Goal: Task Accomplishment & Management: Complete application form

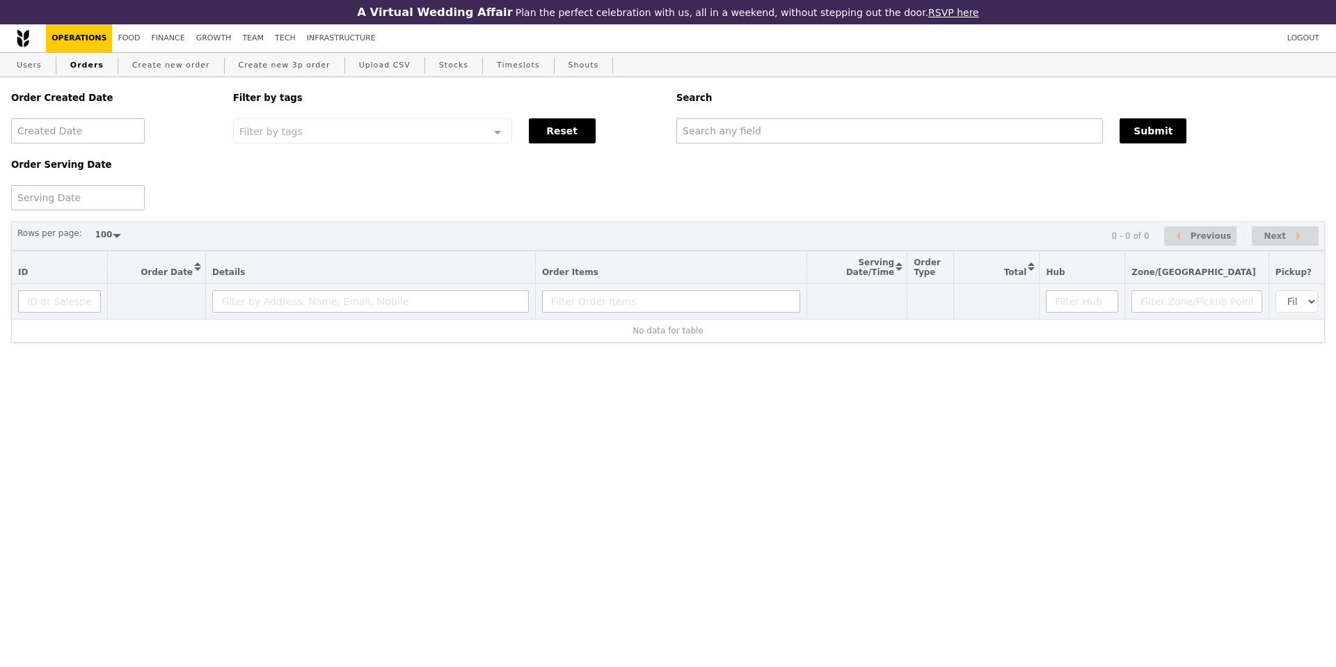
select select "100"
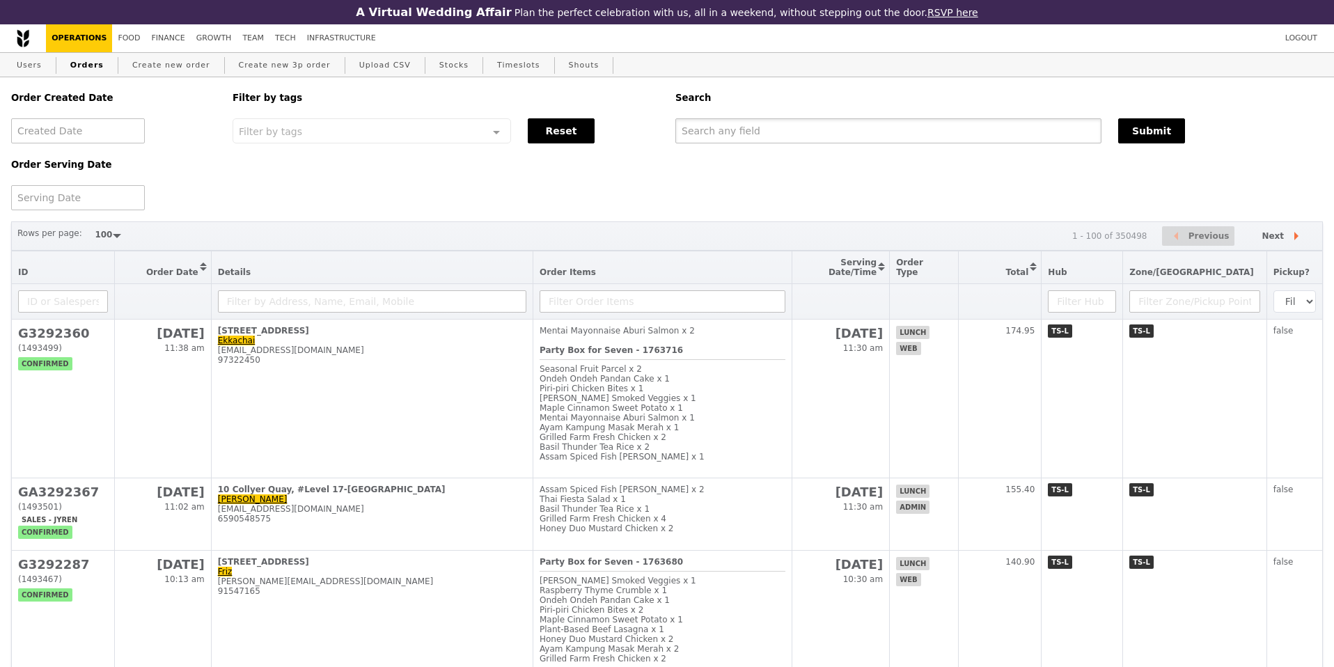
click at [716, 130] on input "text" at bounding box center [888, 130] width 426 height 25
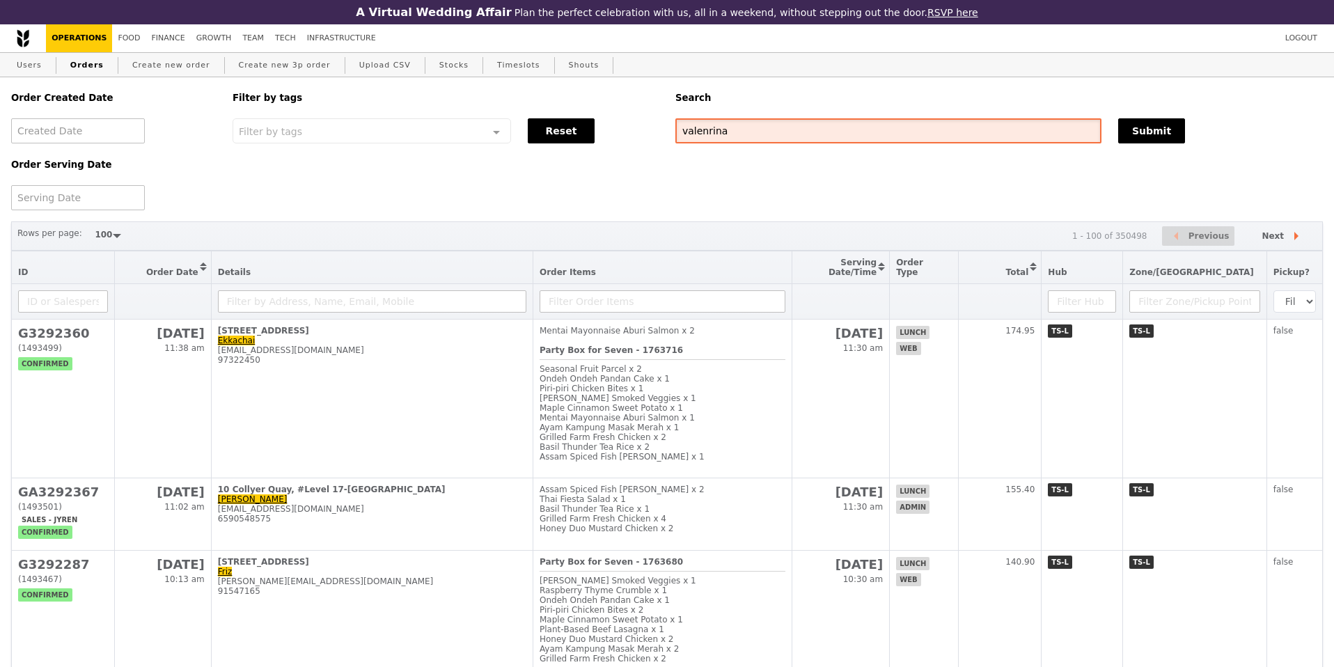
type input "valenrina"
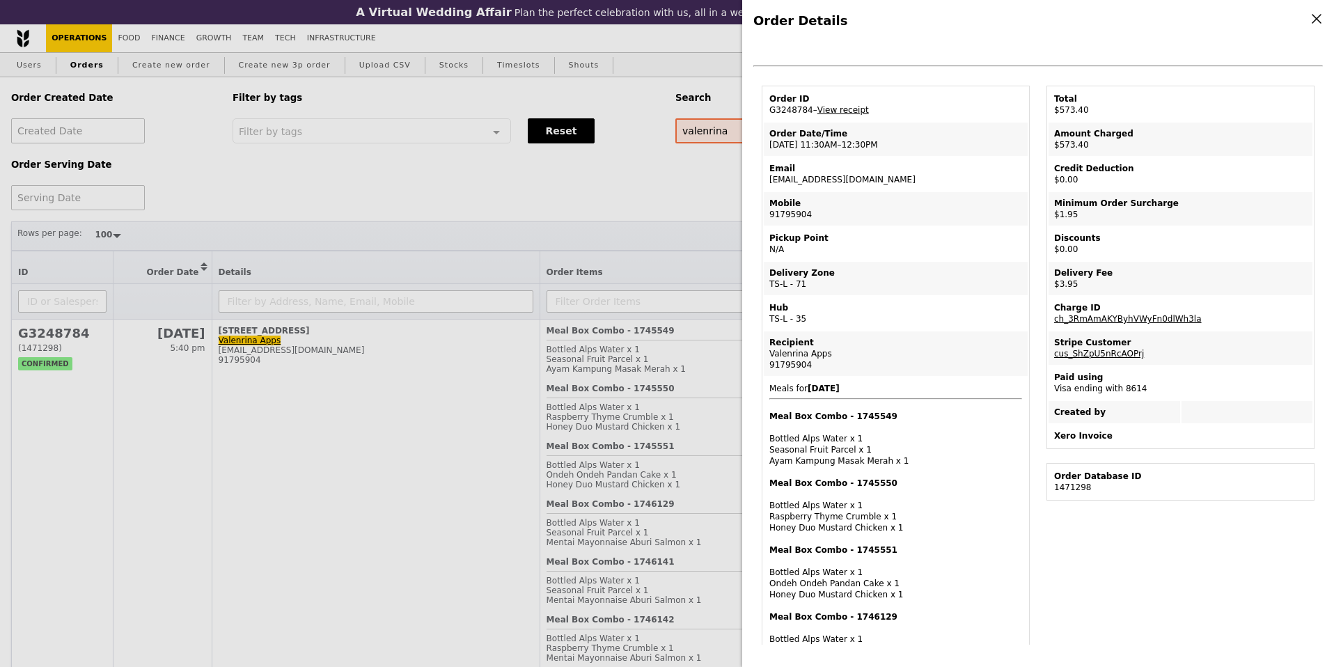
scroll to position [17, 0]
click at [837, 109] on link "View receipt" at bounding box center [843, 112] width 52 height 10
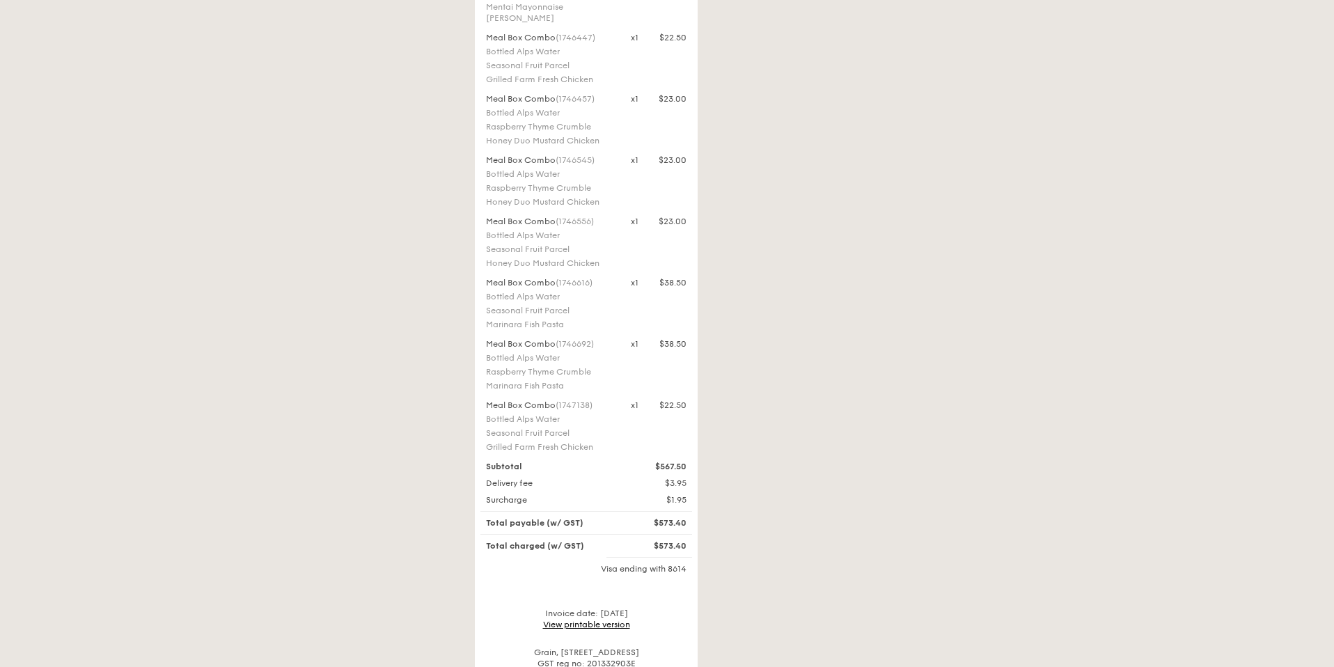
scroll to position [1416, 0]
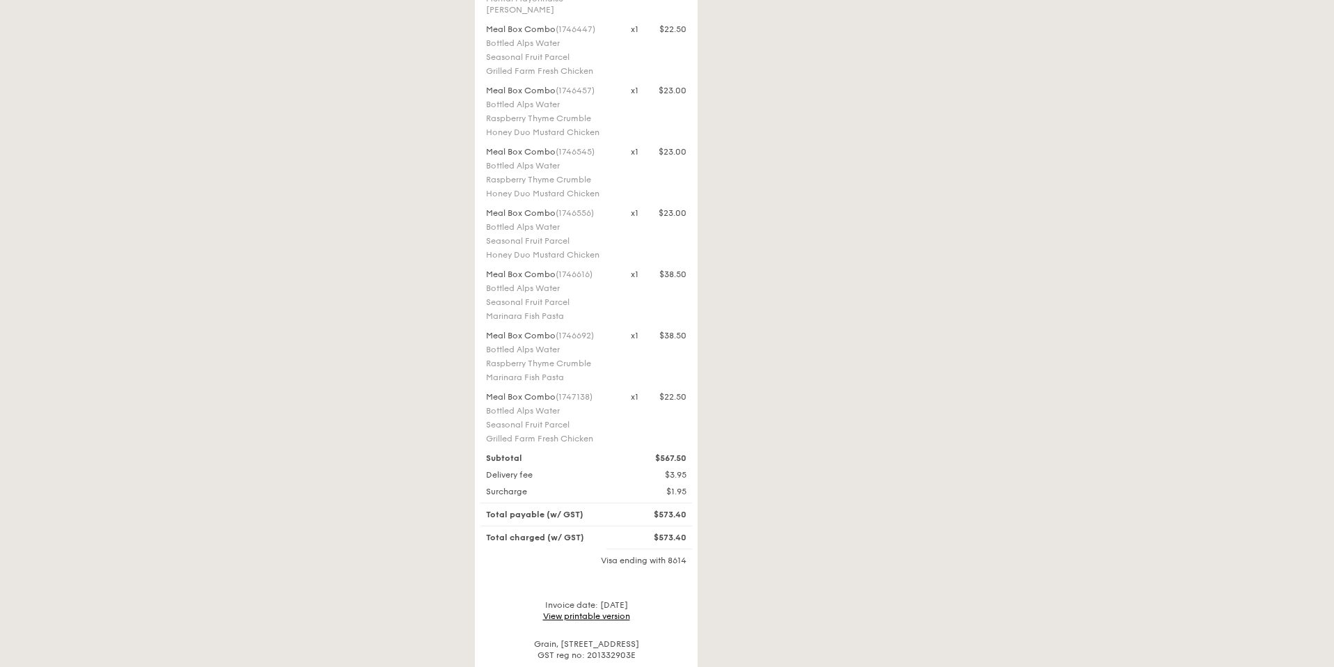
click at [580, 476] on div "Delivery fee" at bounding box center [549, 474] width 145 height 11
click at [583, 487] on div "Surcharge" at bounding box center [549, 491] width 145 height 11
click at [583, 489] on div "Surcharge" at bounding box center [549, 491] width 145 height 11
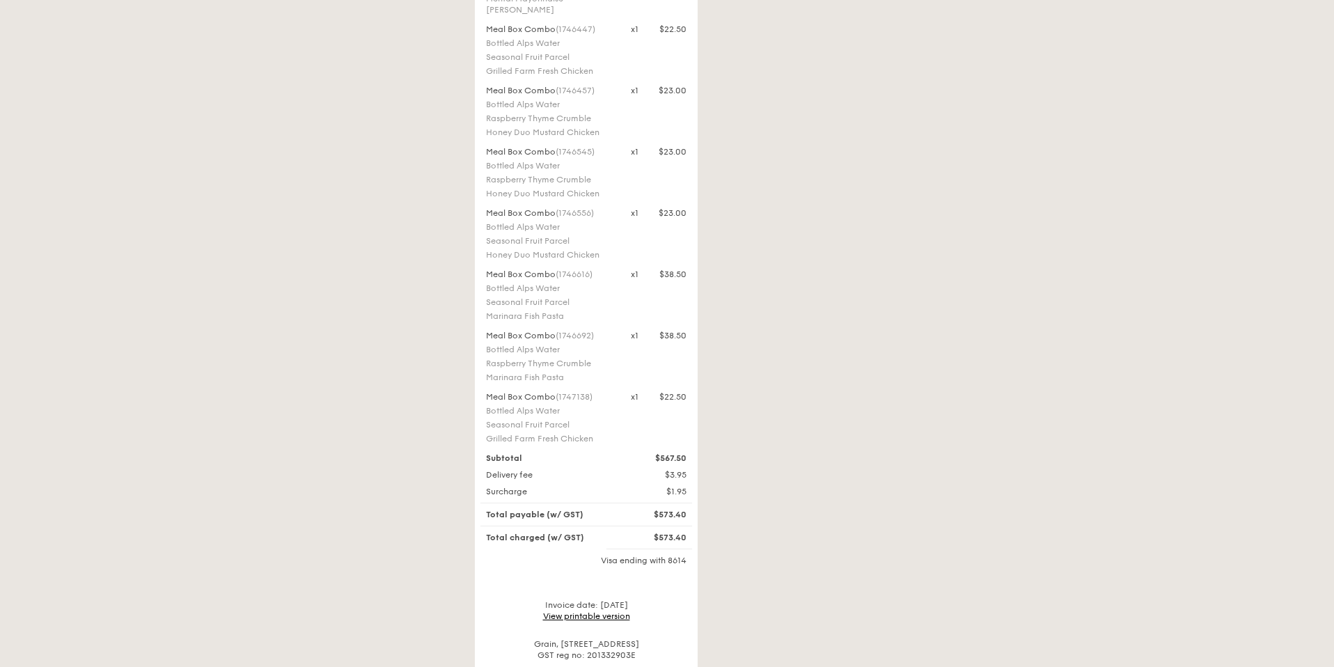
click at [668, 486] on div "$1.95" at bounding box center [658, 491] width 72 height 11
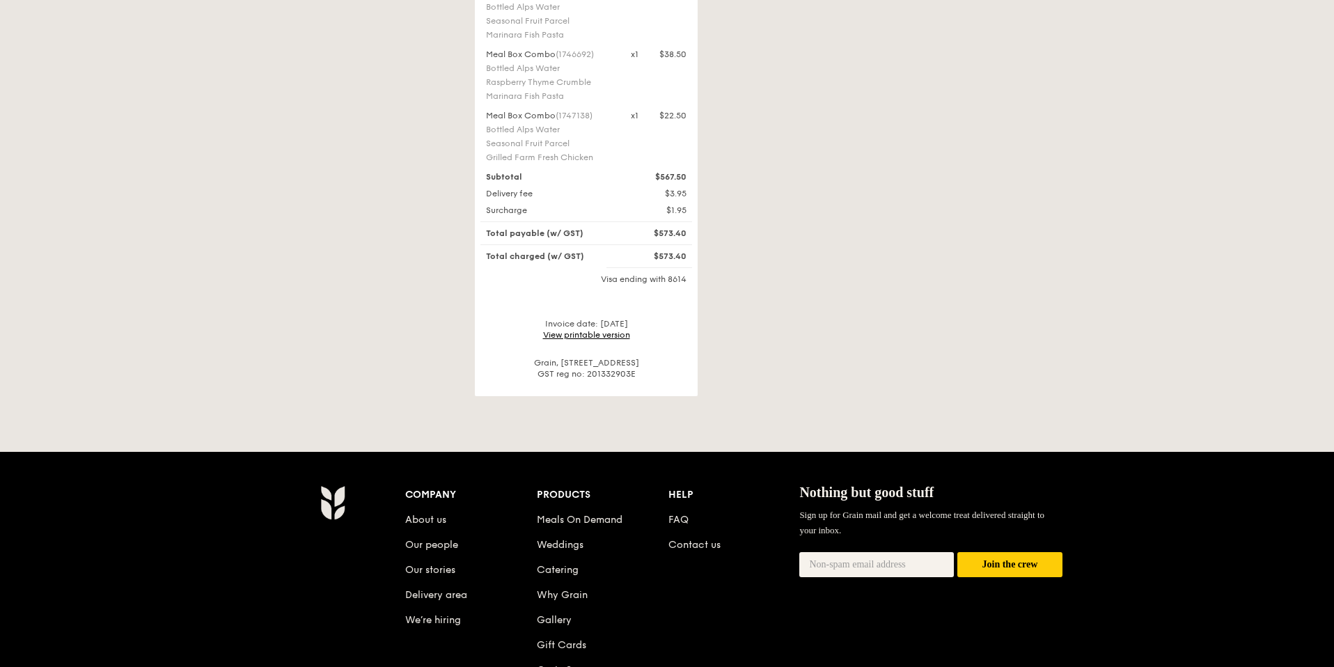
scroll to position [1700, 0]
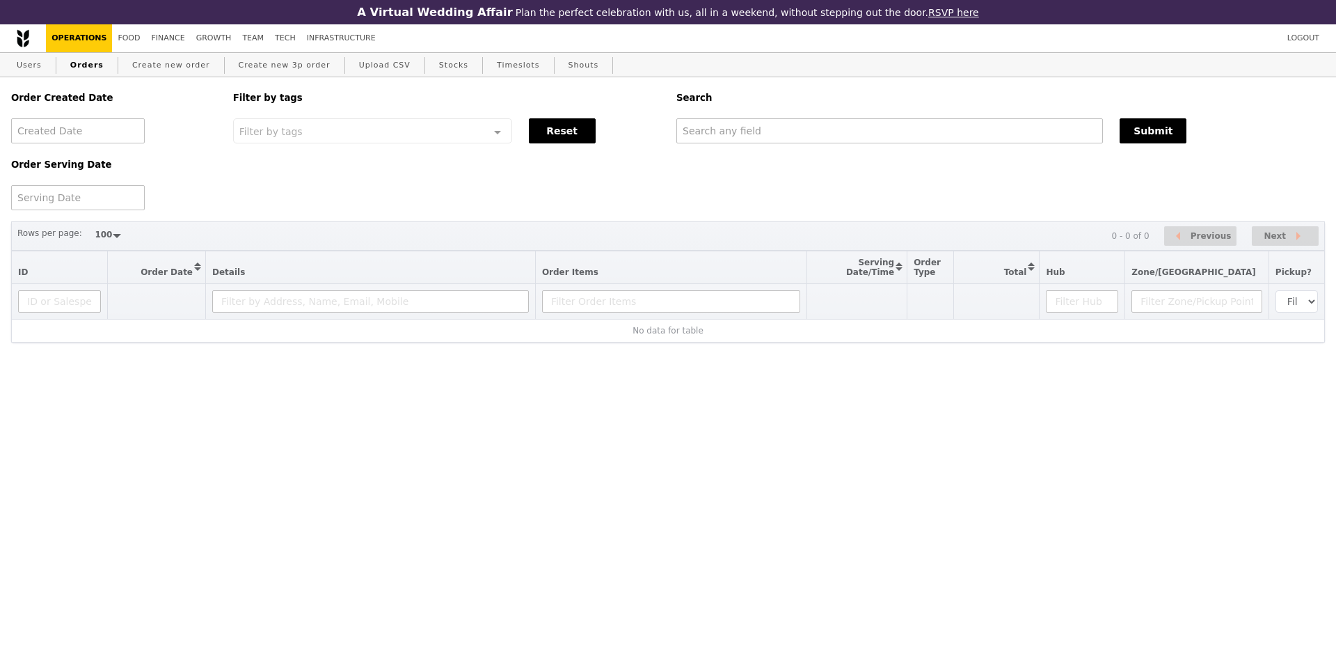
select select "100"
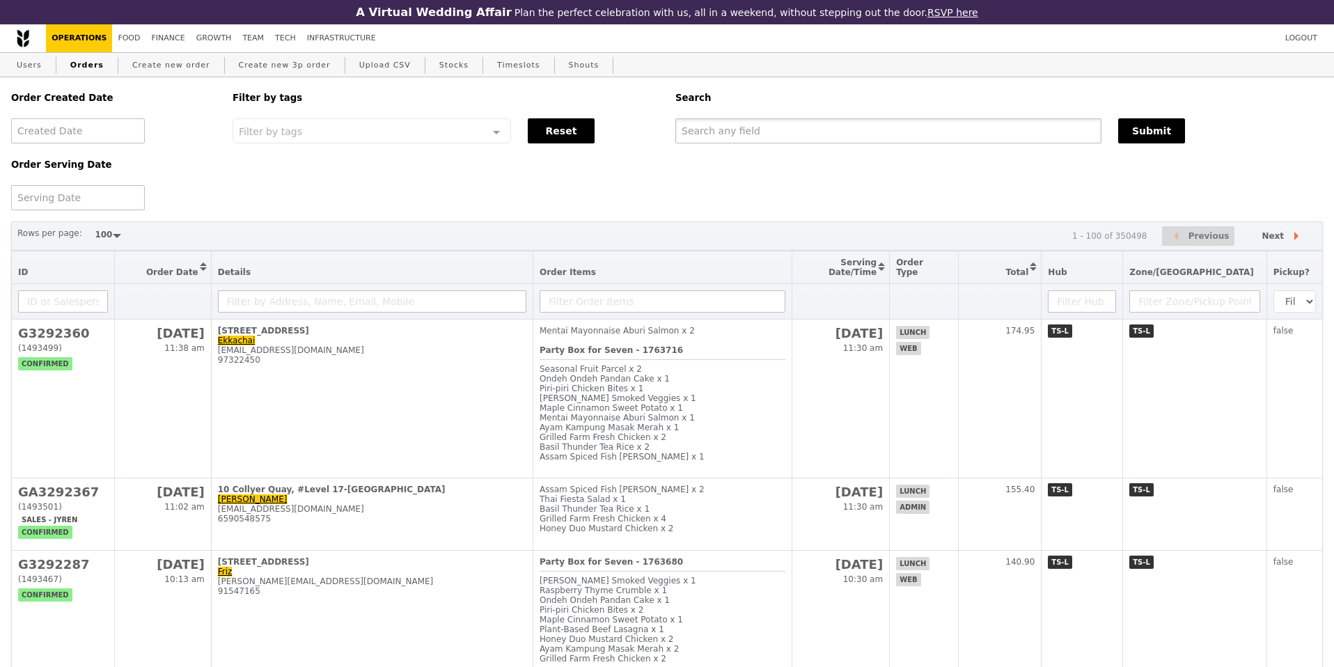
click at [696, 125] on input "text" at bounding box center [888, 130] width 426 height 25
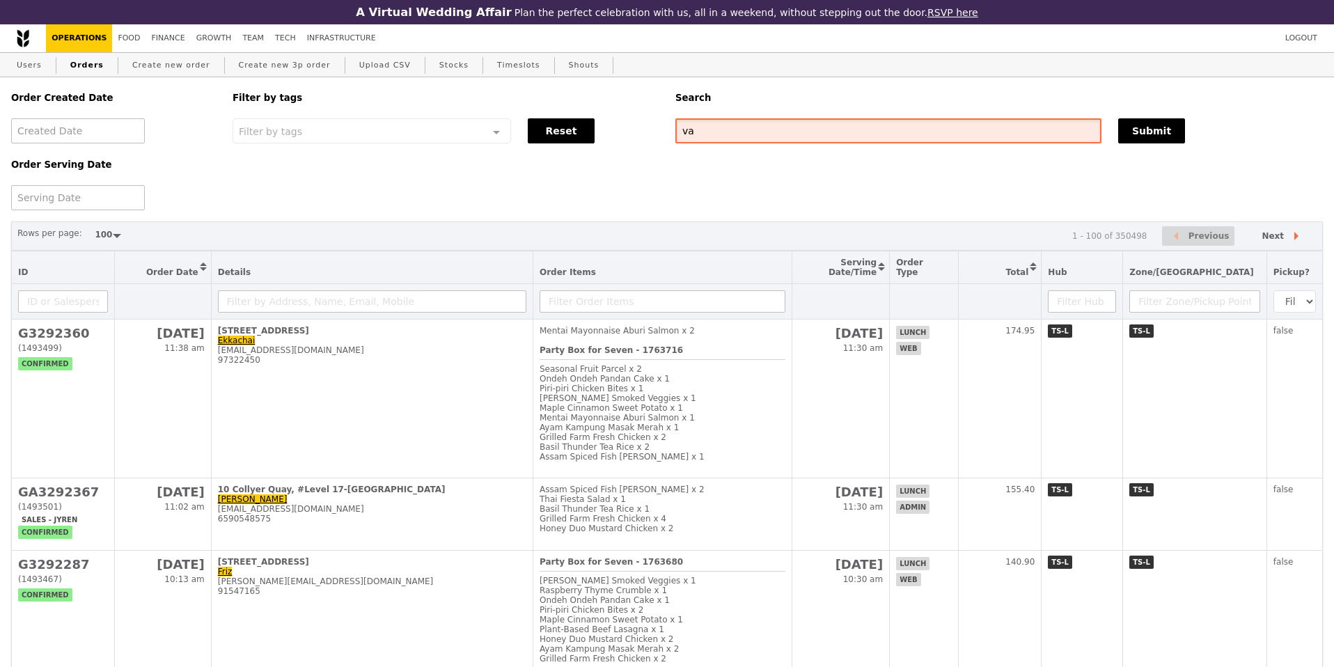
type input "v"
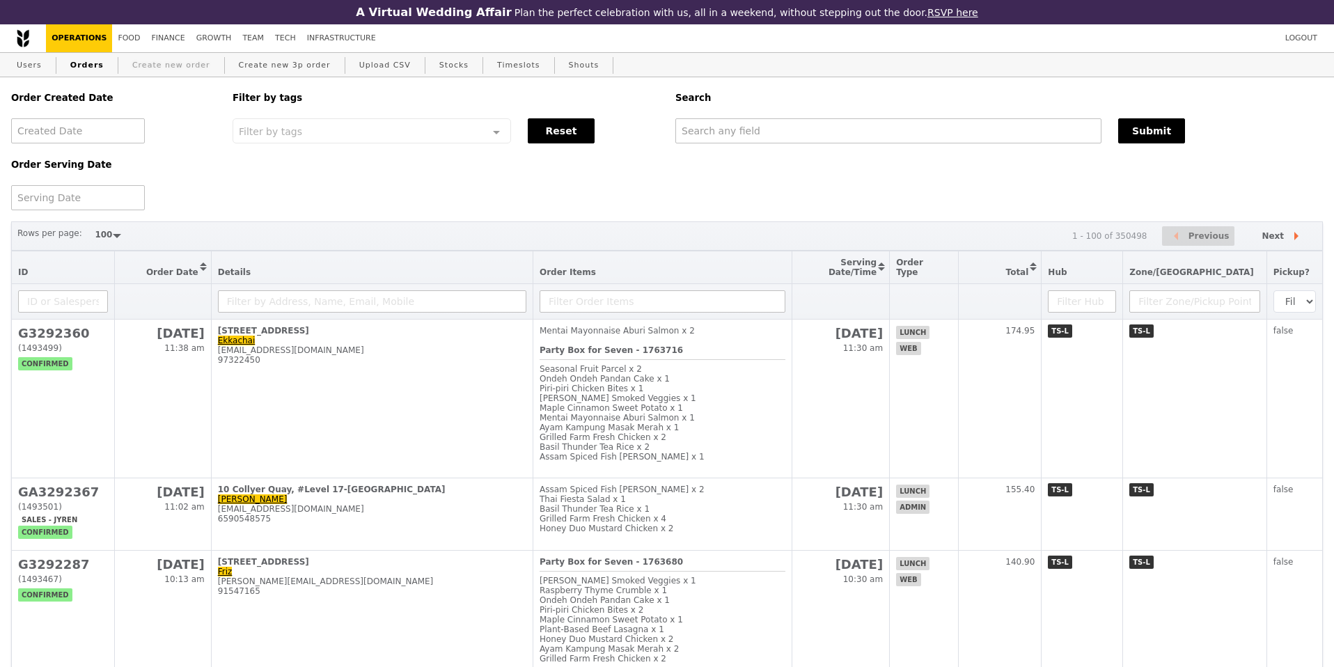
click at [181, 56] on link "Create new order" at bounding box center [171, 65] width 89 height 25
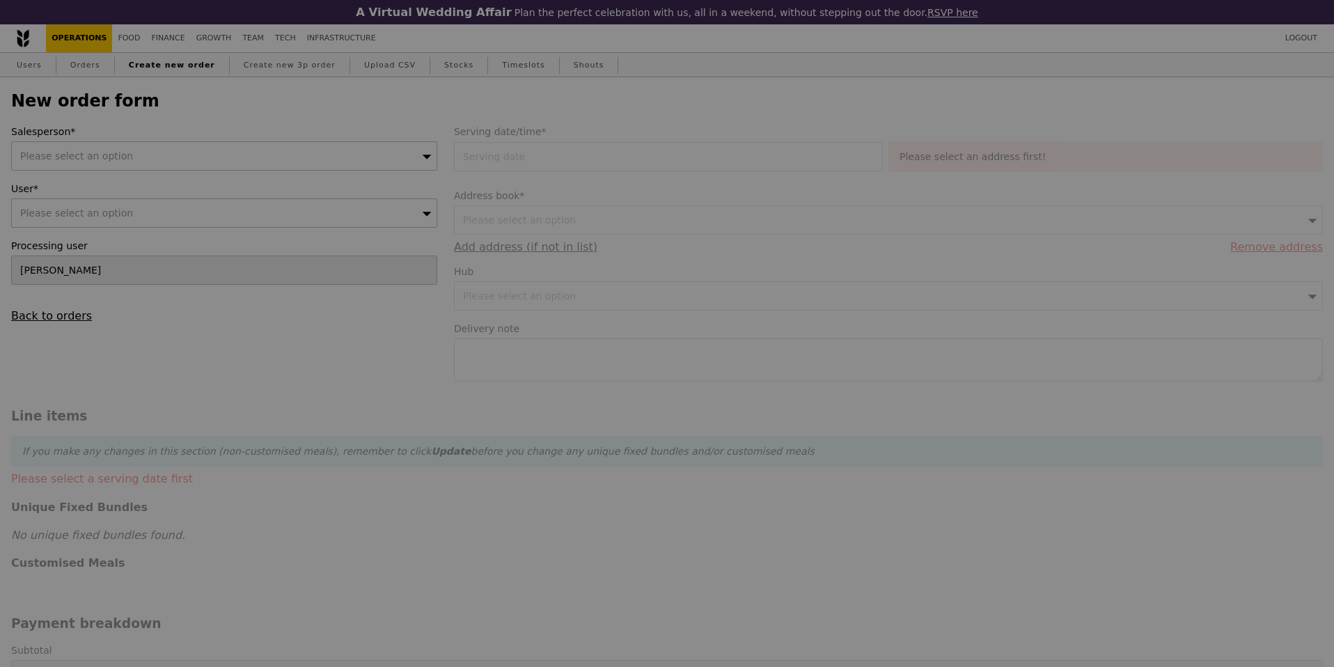
type input "Confirm"
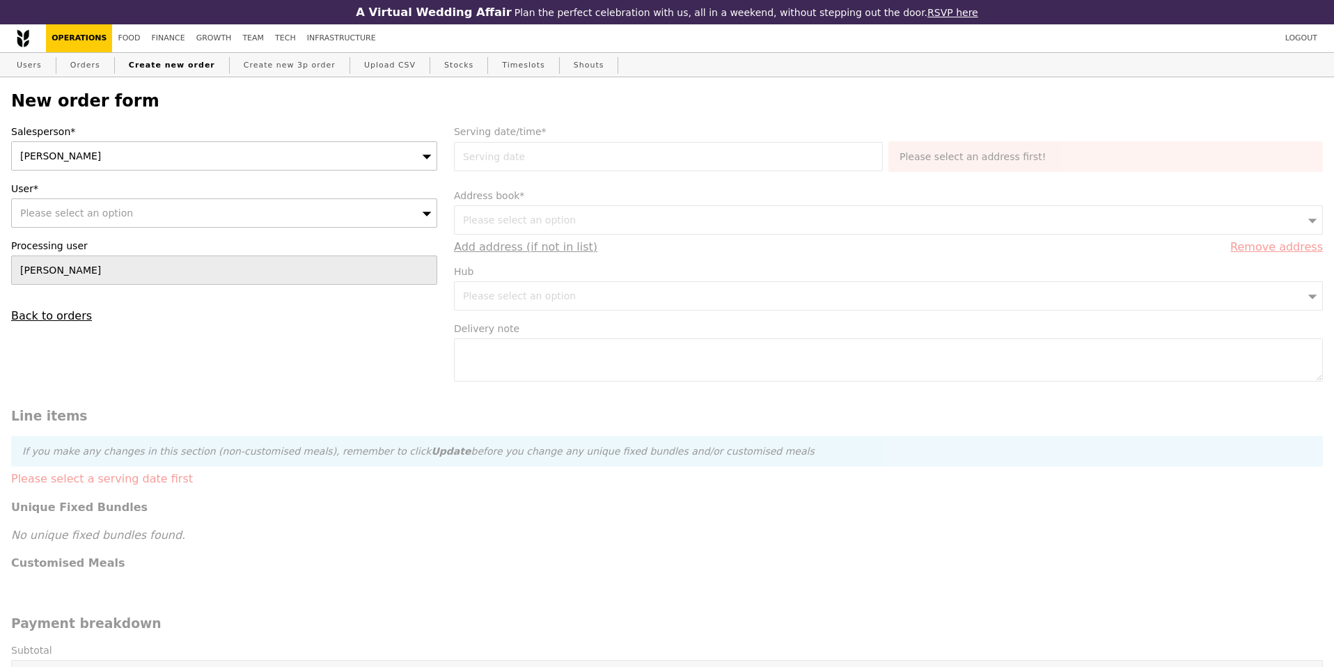
click at [274, 213] on div "Please select an option" at bounding box center [224, 212] width 426 height 29
type input "valenrina"
type input "Confirm"
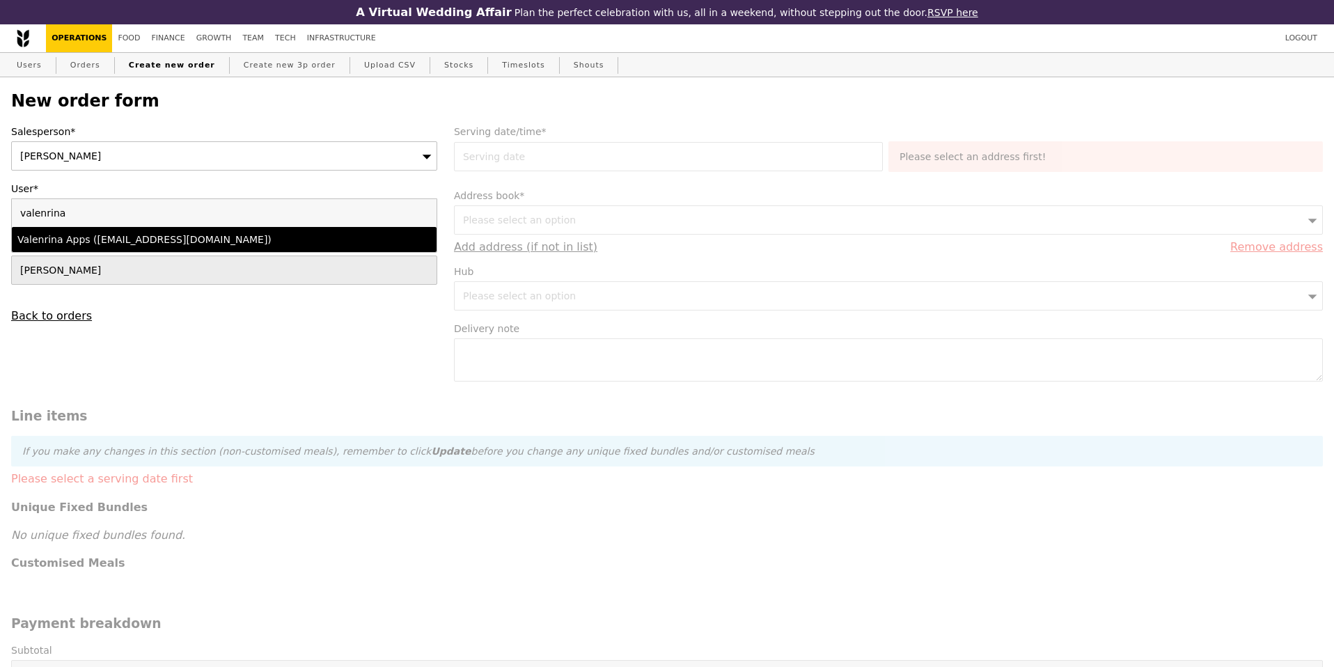
type input "valenrina"
click at [224, 250] on li "Valenrina Apps ([EMAIL_ADDRESS][DOMAIN_NAME])" at bounding box center [224, 239] width 425 height 25
type input "Loading..."
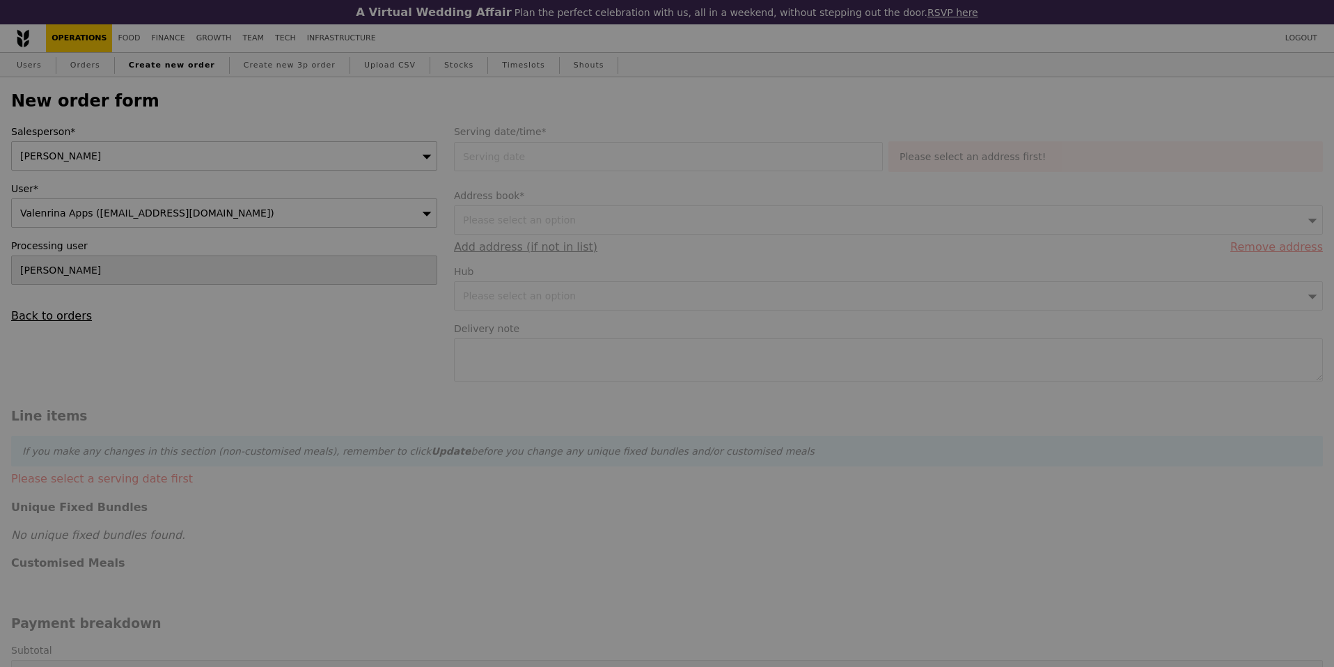
type input "1.79"
type input "1.95"
type input "10.69"
type input "11.65"
type input "13.60"
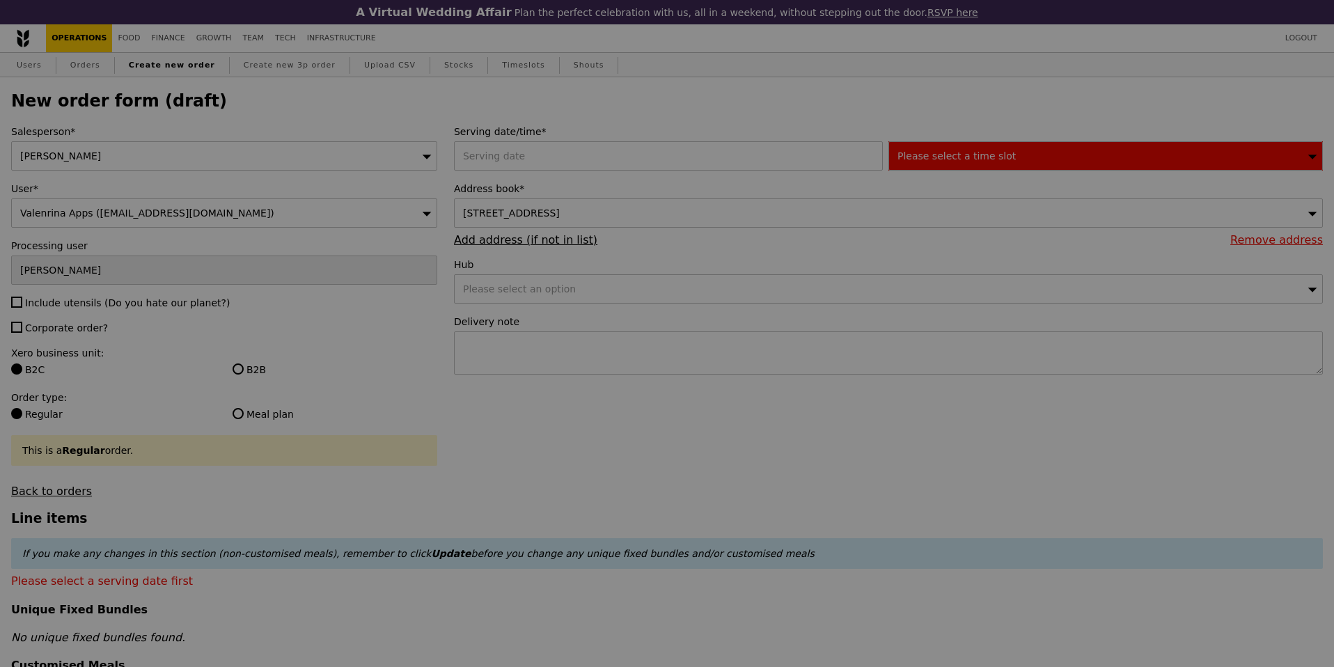
type input "Confirm"
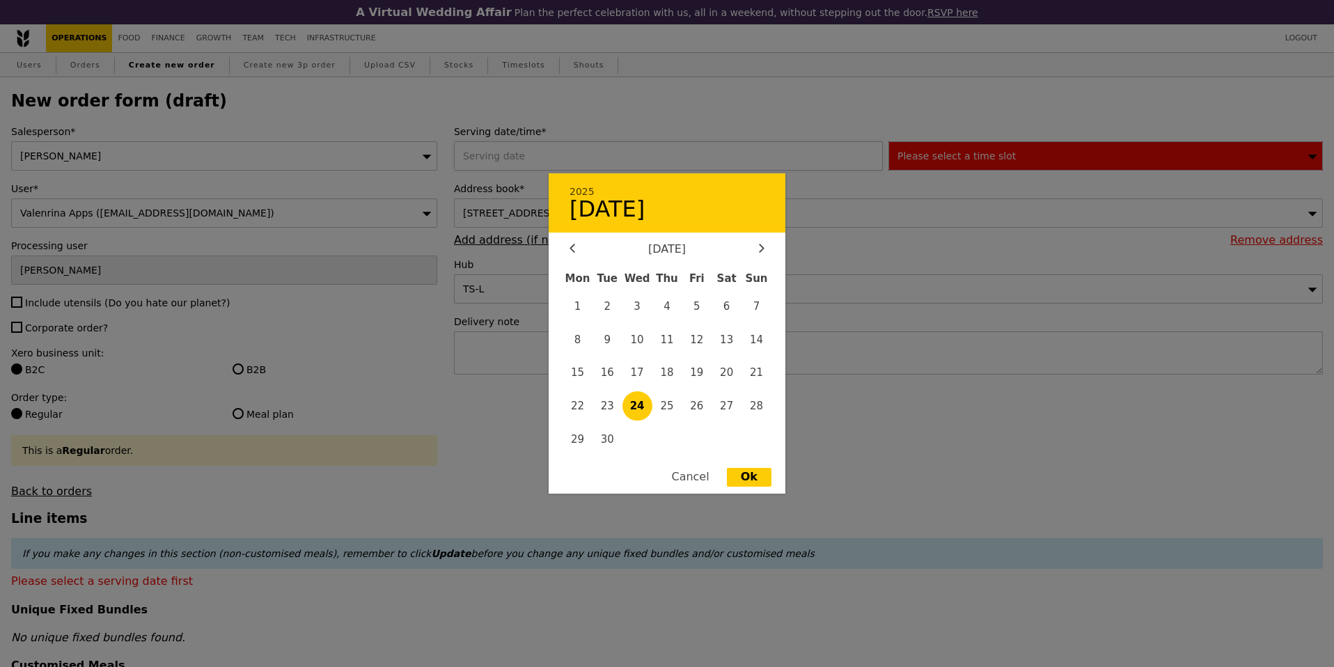
click at [573, 151] on div "2025 [DATE] [DATE] Mon Tue Wed Thu Fri Sat Sun 1 2 3 4 5 6 7 8 9 10 11 12 13 14…" at bounding box center [671, 155] width 434 height 29
click at [609, 441] on span "30" at bounding box center [607, 439] width 30 height 30
type input "[DATE]"
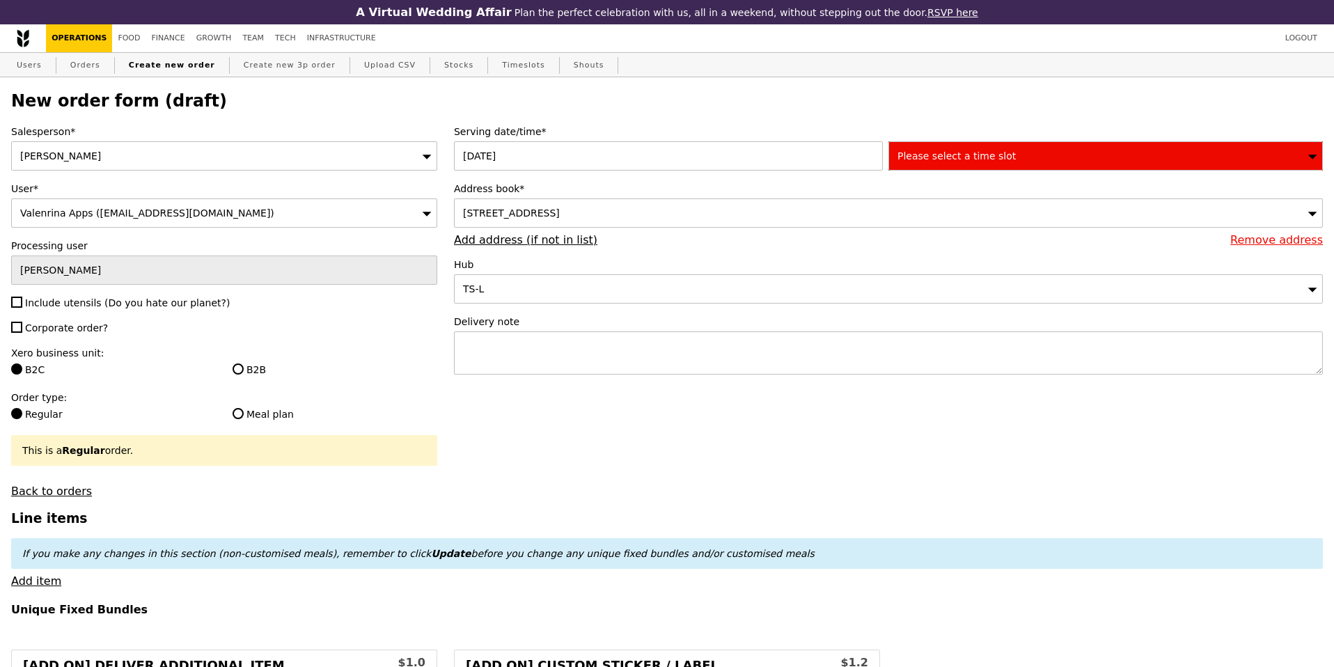
click at [979, 155] on span "Please select a time slot" at bounding box center [956, 155] width 118 height 11
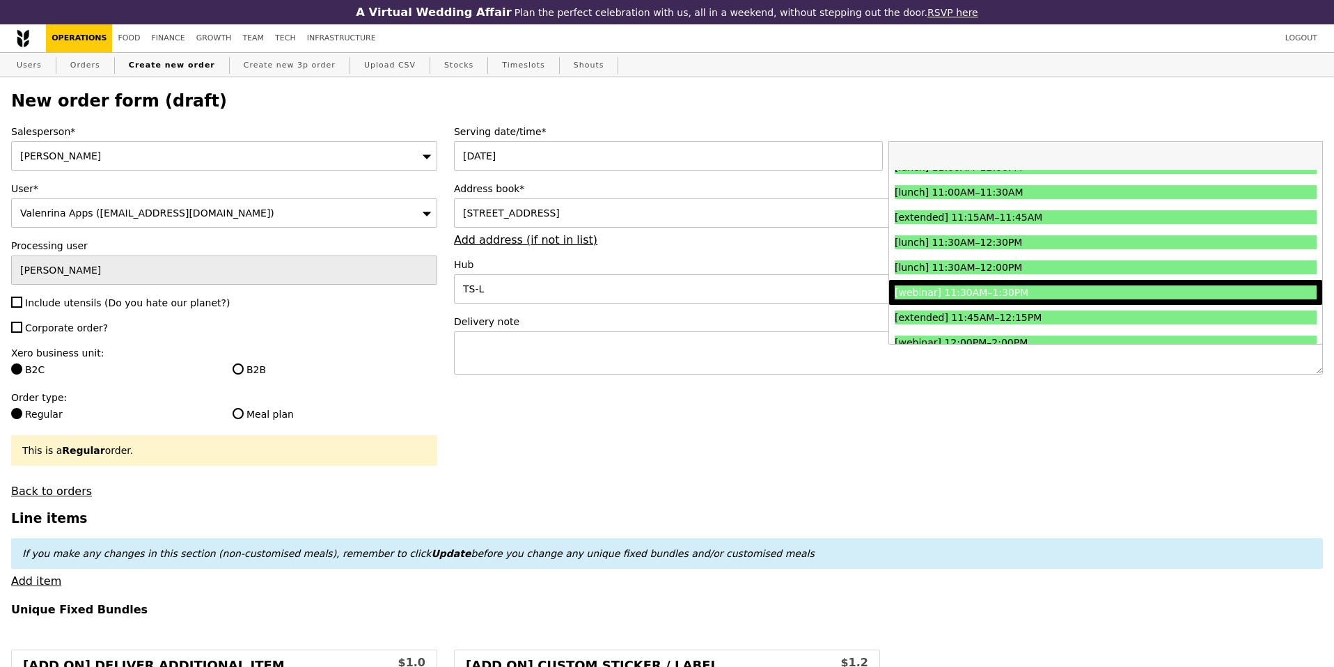
scroll to position [457, 0]
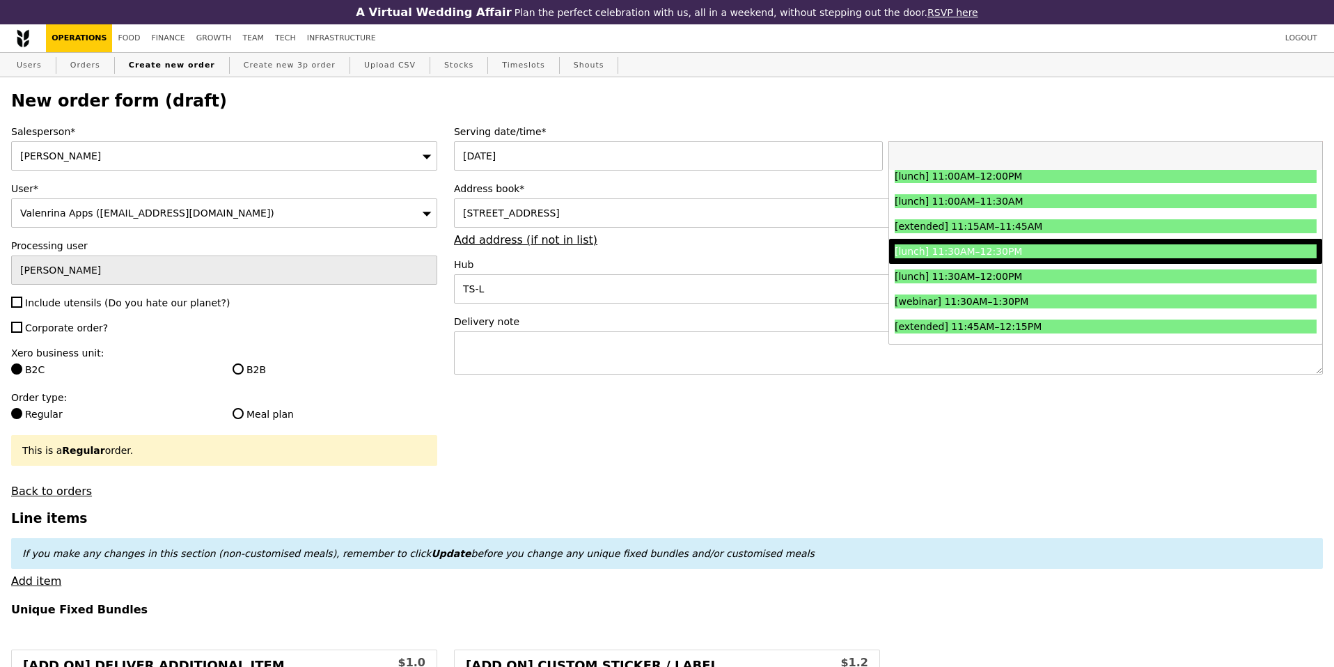
click at [1047, 252] on div "[lunch] 11:30AM–12:30PM" at bounding box center [1052, 251] width 317 height 14
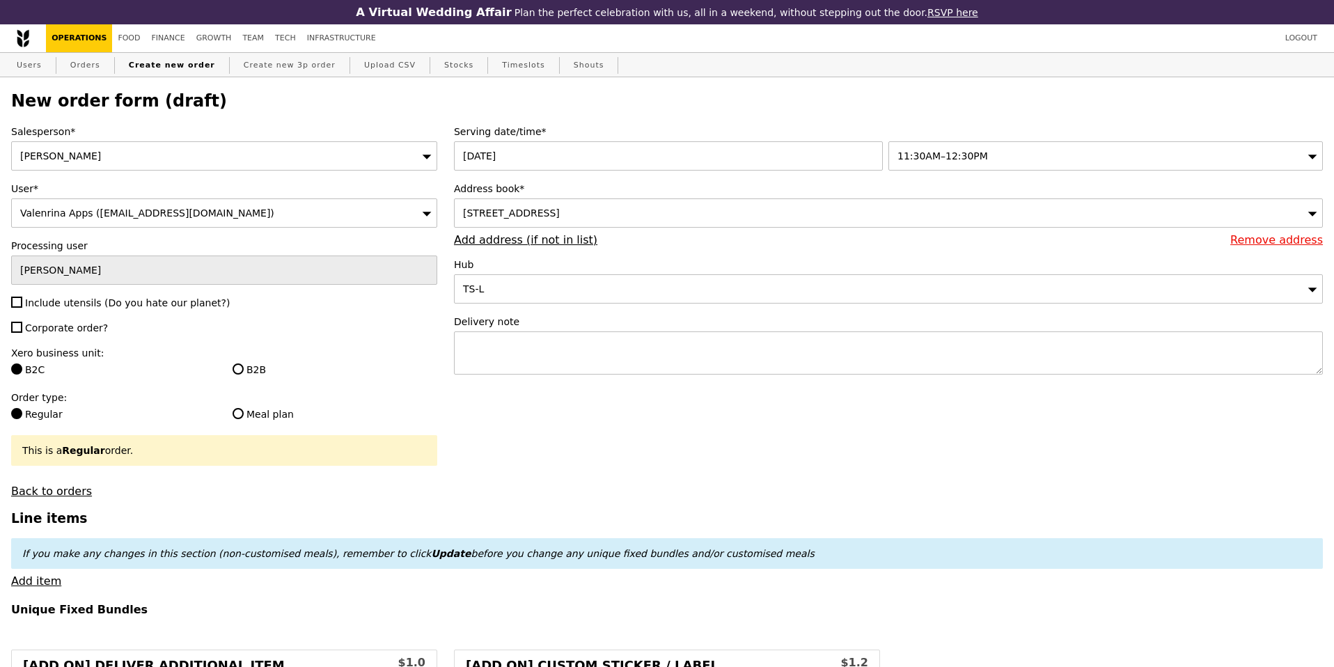
type input "Confirm"
click at [505, 343] on textarea at bounding box center [888, 352] width 869 height 43
type textarea "Call host at [PHONE_NUMBER] upon arrival"
type input "Confirm"
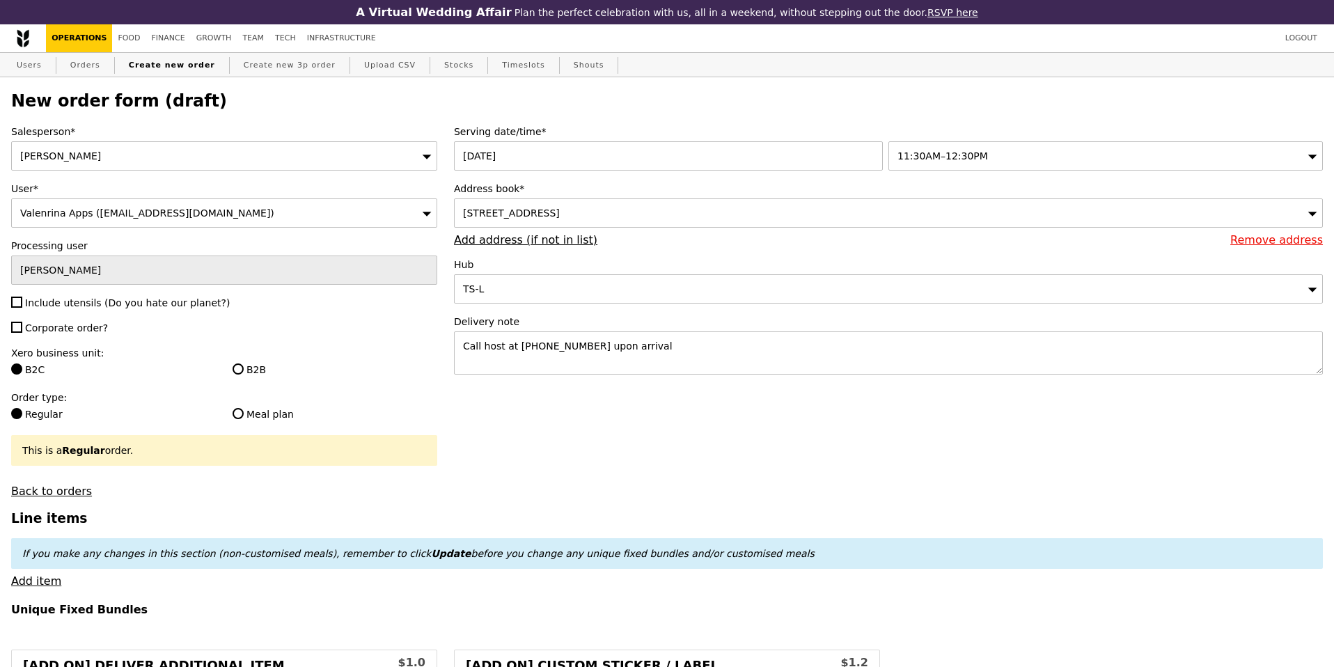
click at [59, 332] on span "Corporate order?" at bounding box center [66, 327] width 83 height 11
click at [22, 332] on input "Corporate order?" at bounding box center [16, 327] width 11 height 11
checkbox input "true"
click at [61, 305] on span "Include utensils (Do you hate our planet?)" at bounding box center [127, 302] width 205 height 11
click at [22, 305] on input "Include utensils (Do you hate our planet?)" at bounding box center [16, 302] width 11 height 11
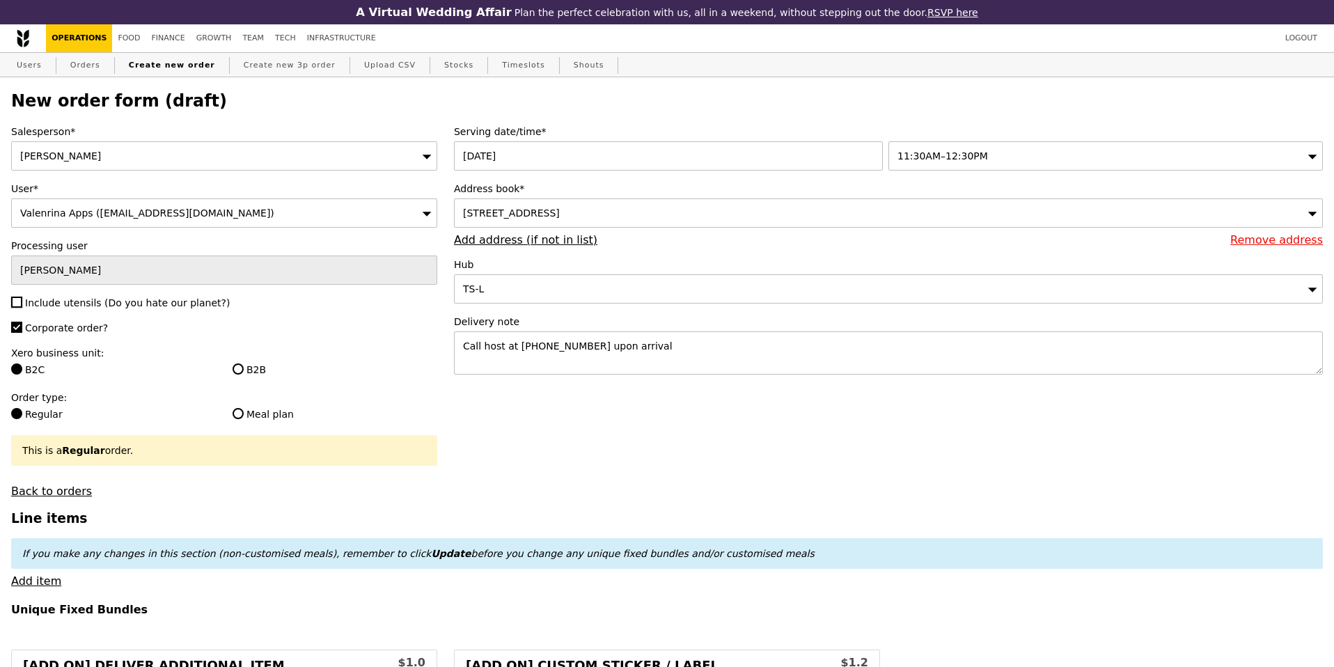
checkbox input "true"
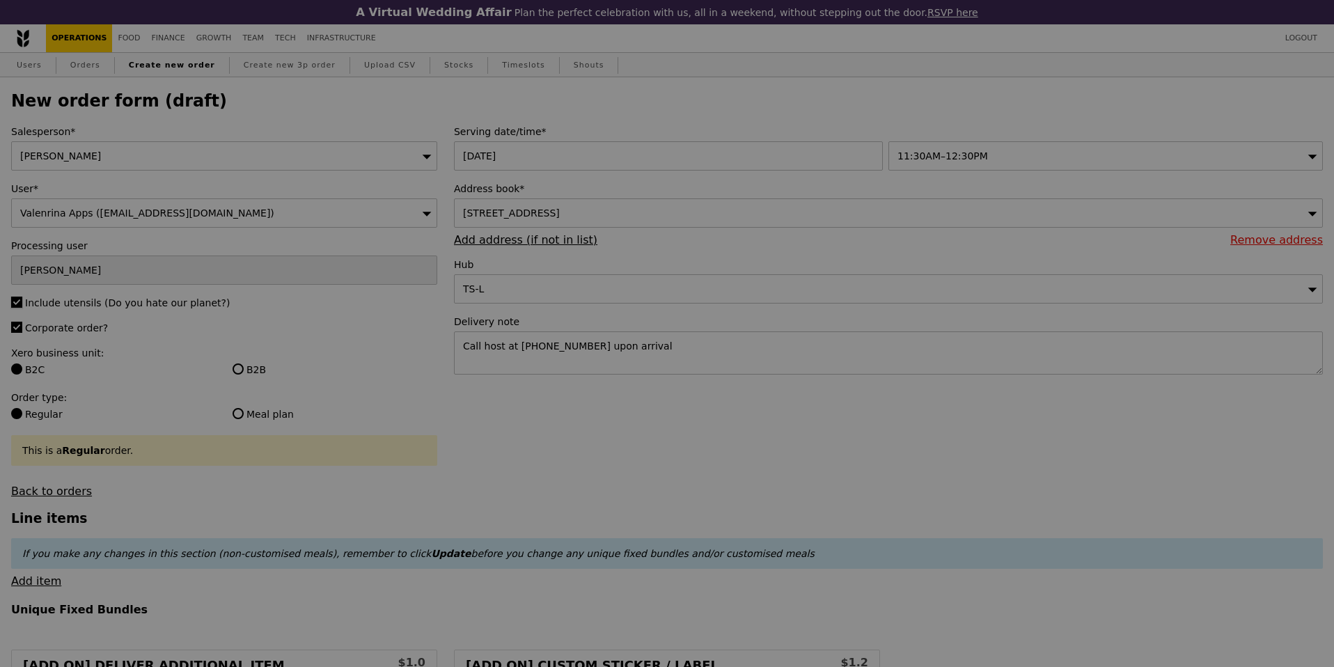
type input "Confirm"
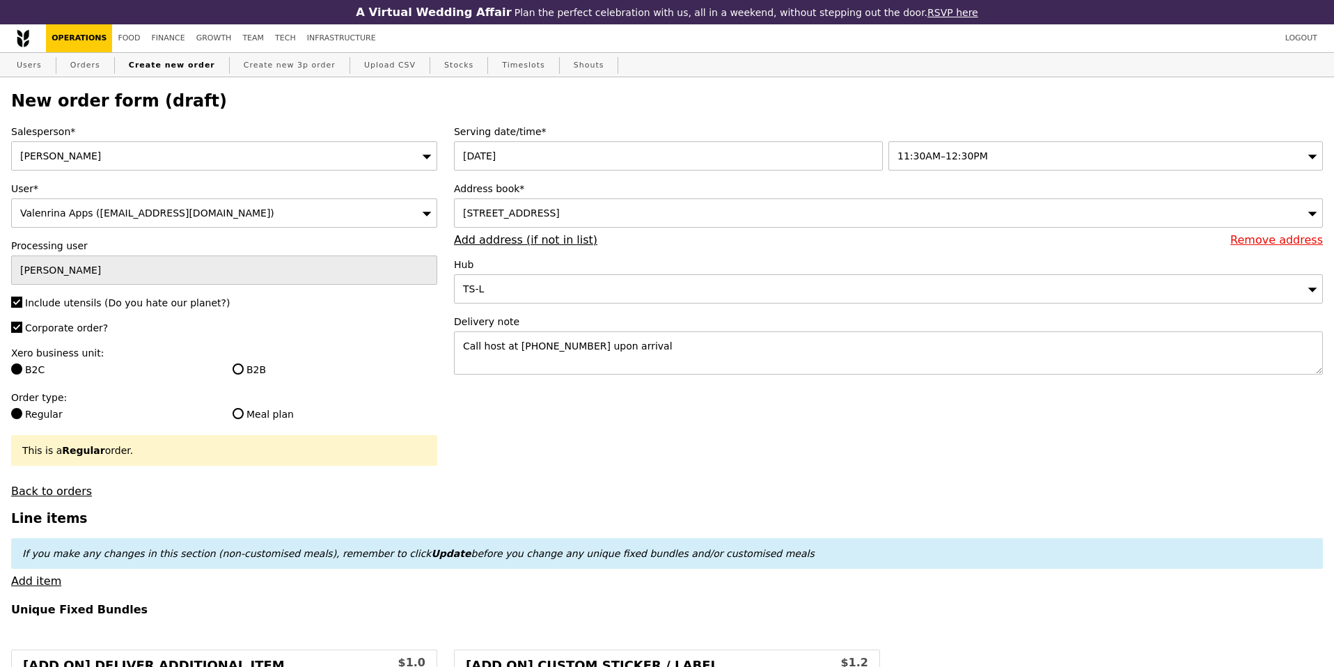
click at [242, 363] on label "B2B" at bounding box center [334, 370] width 205 height 14
click at [242, 363] on input "B2B" at bounding box center [237, 368] width 11 height 11
radio input "true"
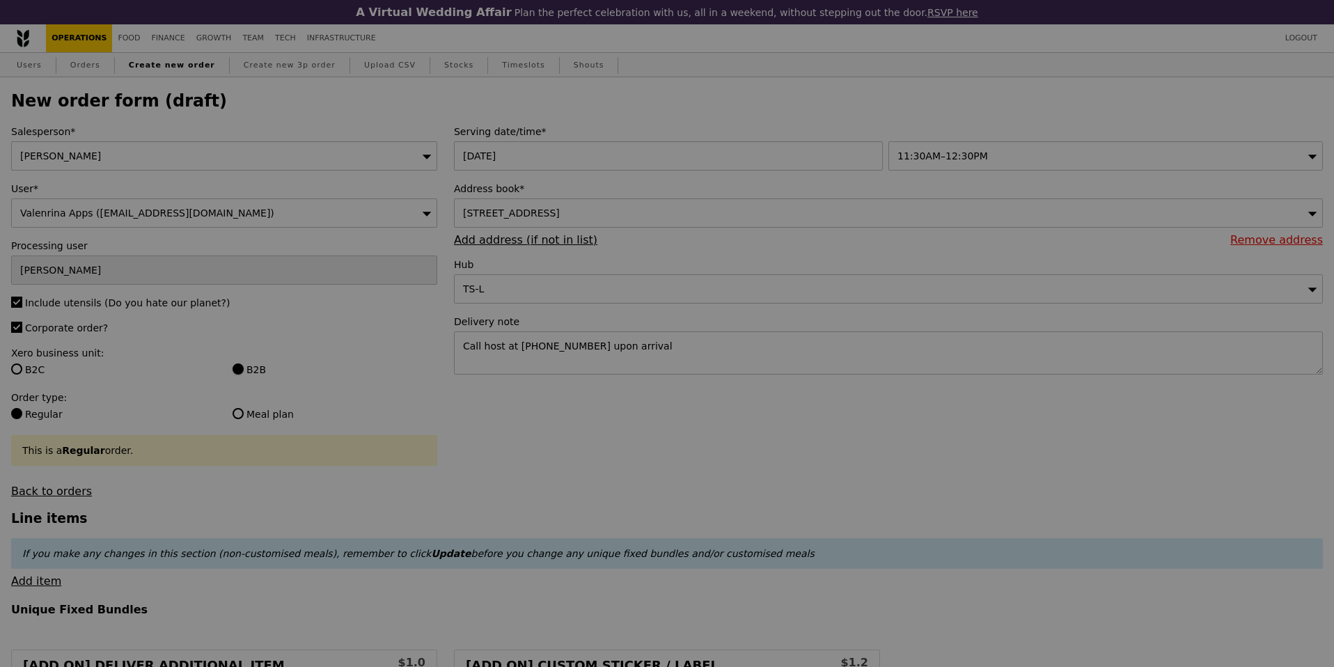
type input "Confirm"
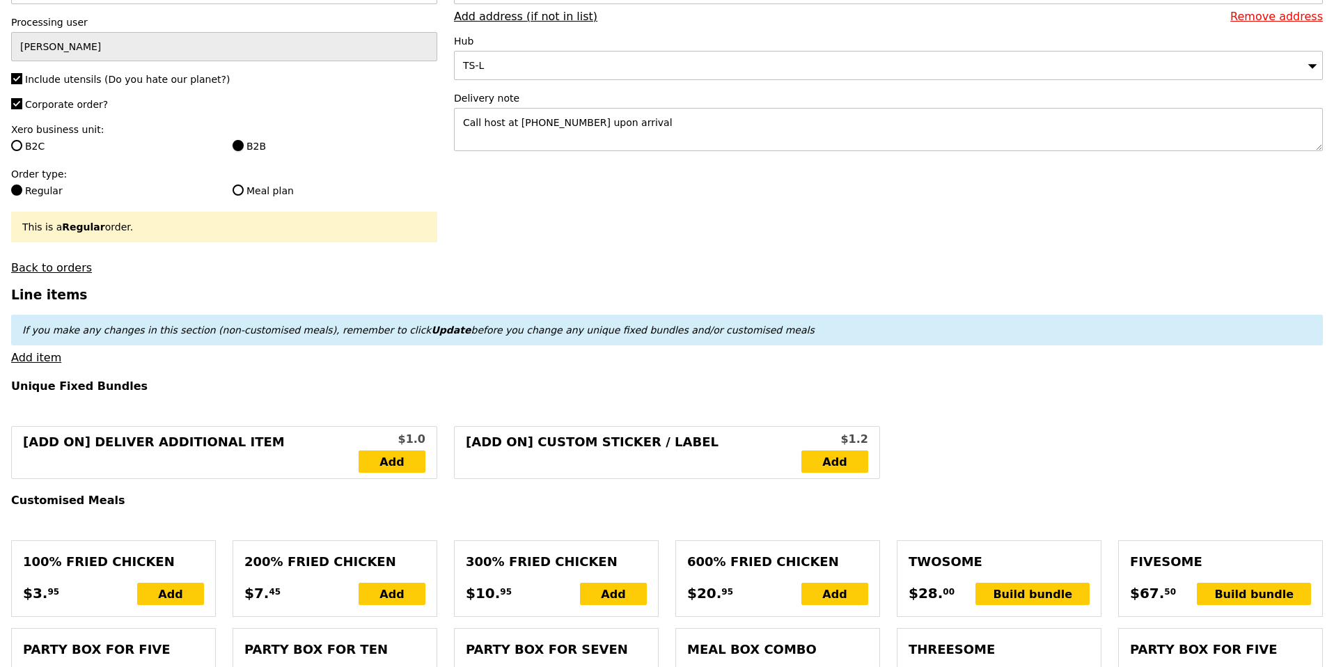
scroll to position [251, 0]
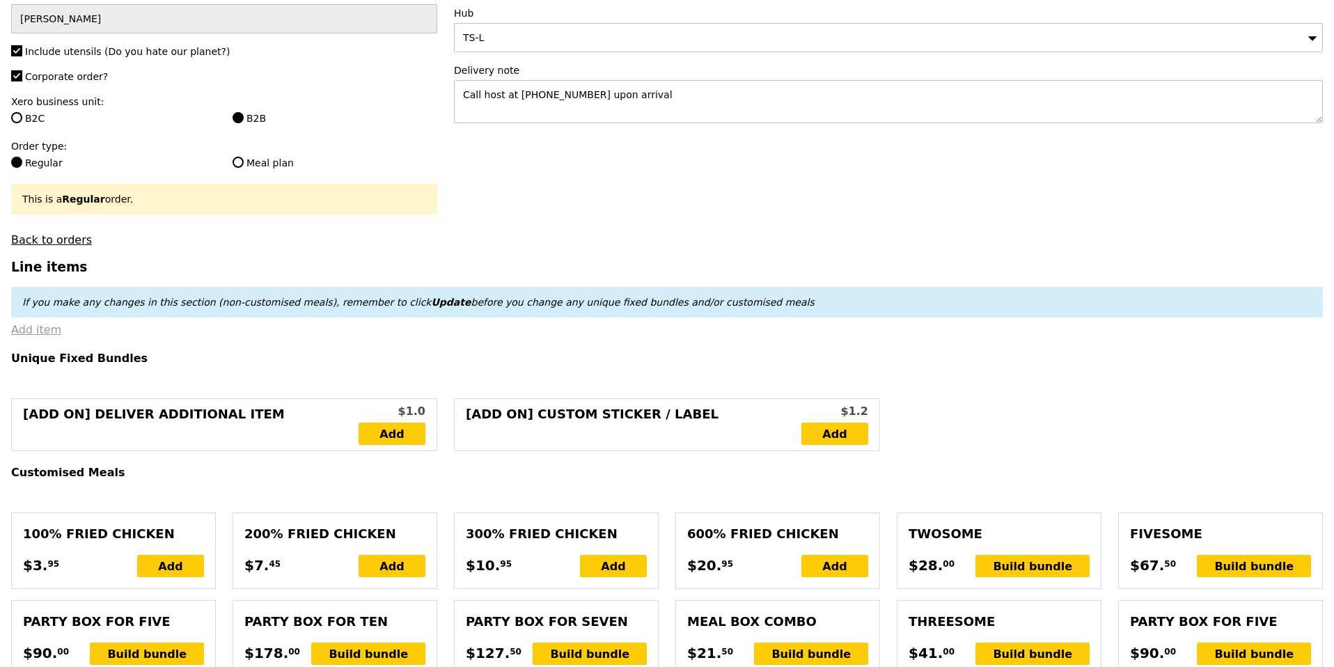
click at [41, 326] on link "Add item" at bounding box center [36, 329] width 50 height 13
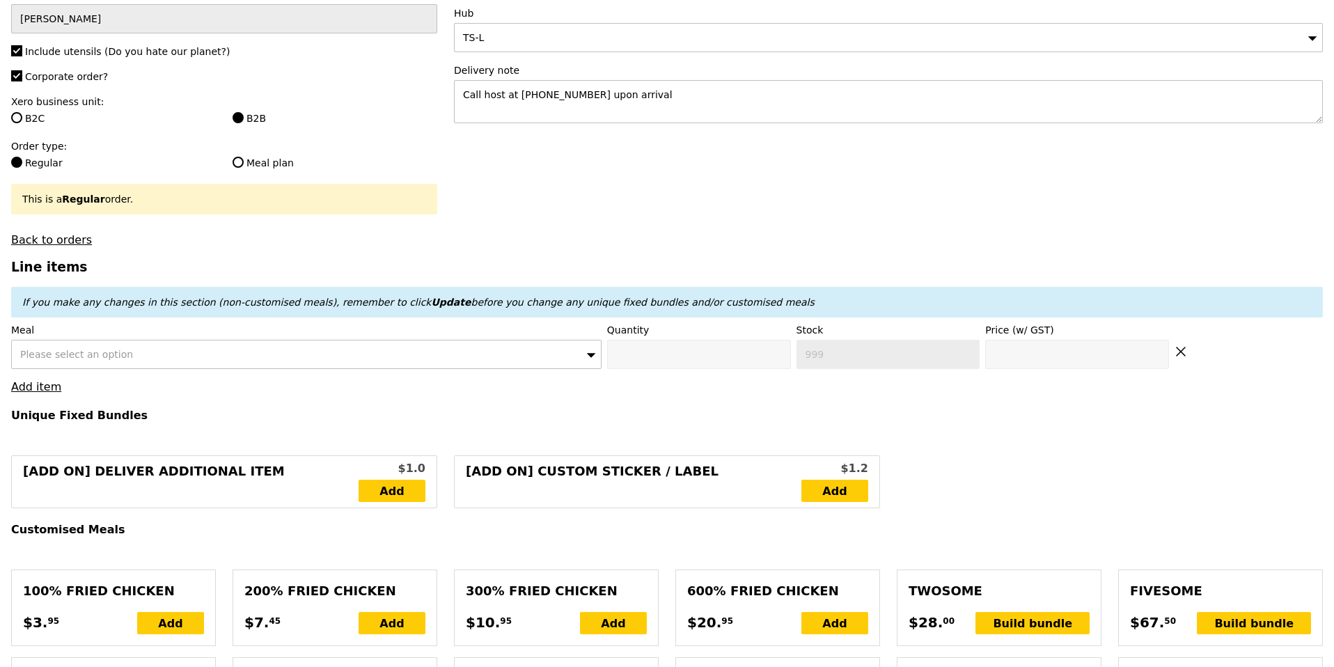
click at [284, 356] on div "Please select an option" at bounding box center [306, 354] width 590 height 29
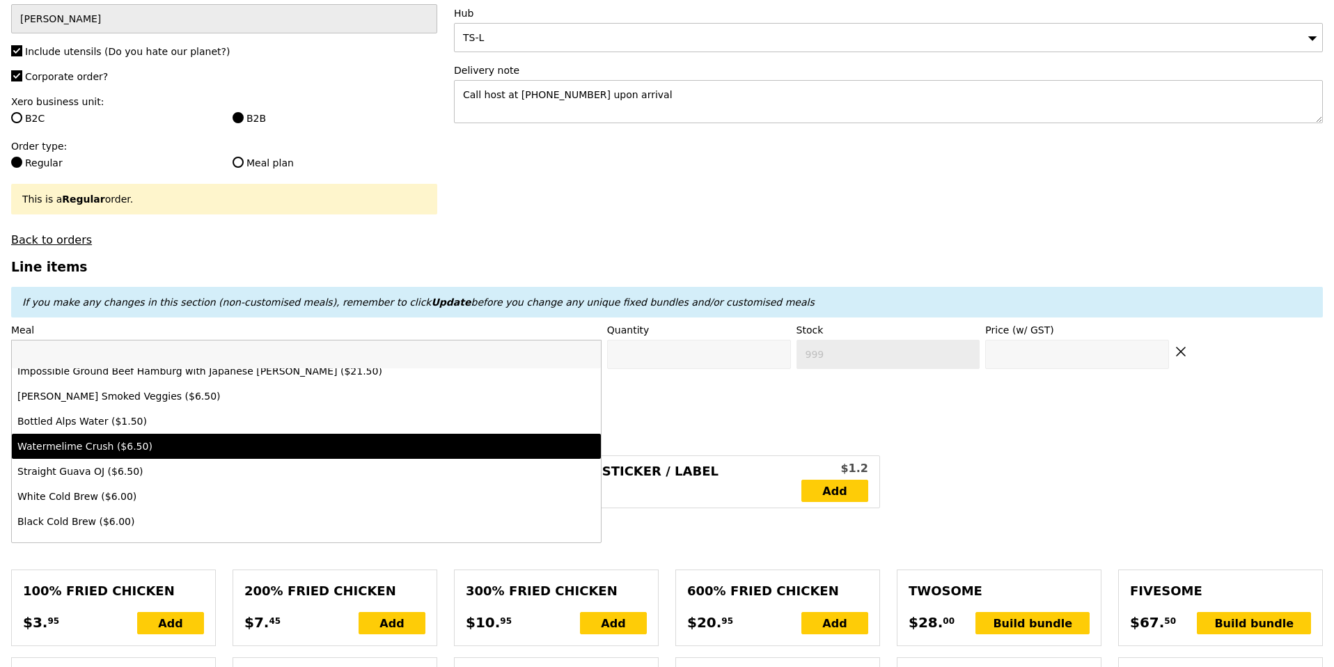
scroll to position [0, 0]
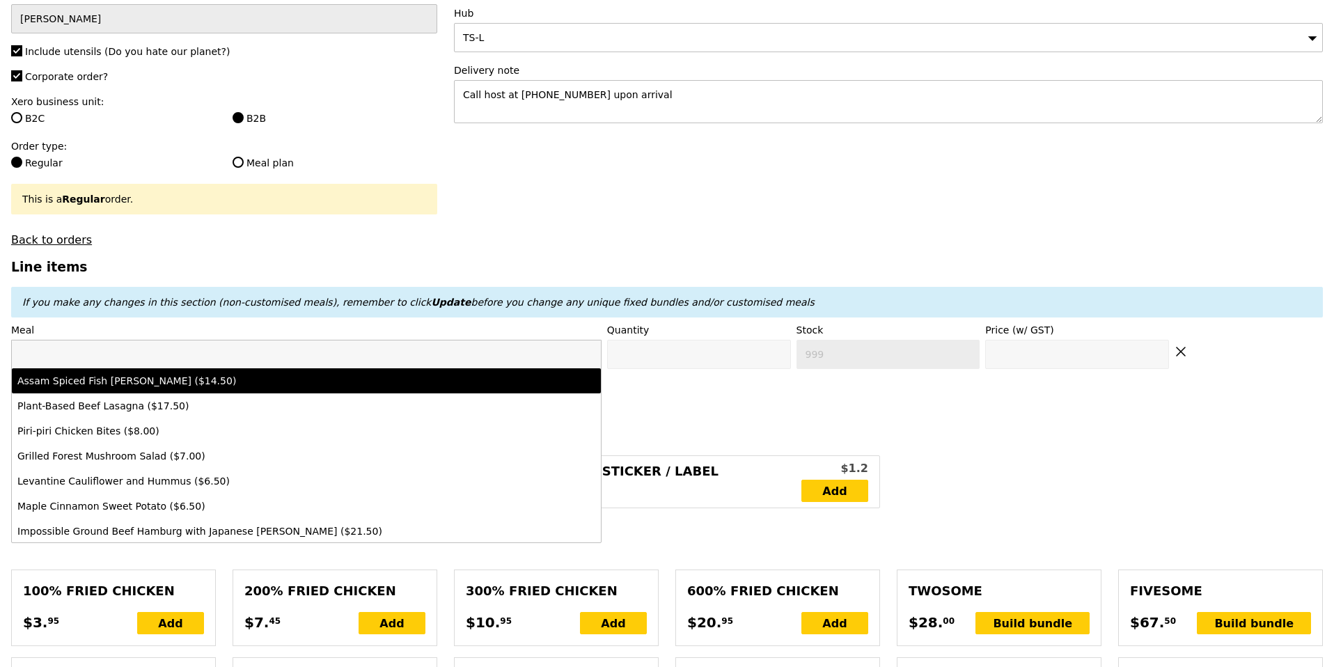
click at [276, 354] on input "search" at bounding box center [306, 354] width 589 height 28
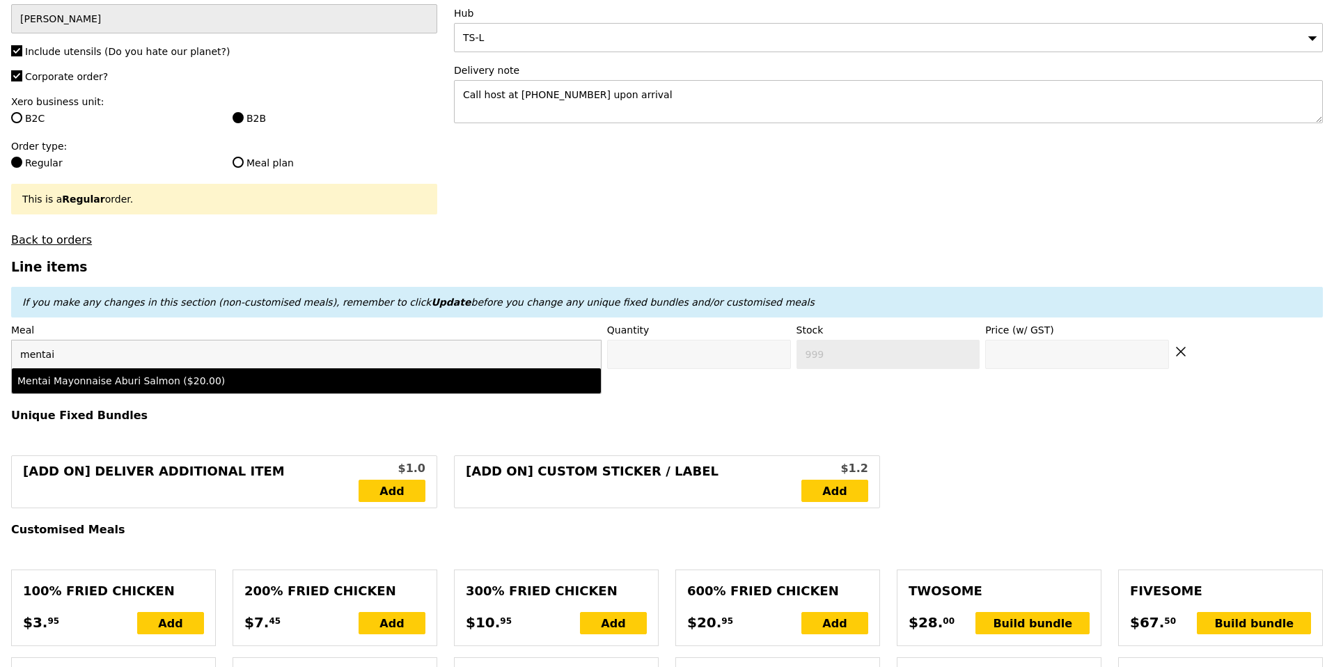
type input "mentai"
click at [184, 379] on div "Mentai Mayonnaise Aburi Salmon ($20.00)" at bounding box center [233, 381] width 433 height 14
type input "Confirm anyway"
type input "0"
type input "492"
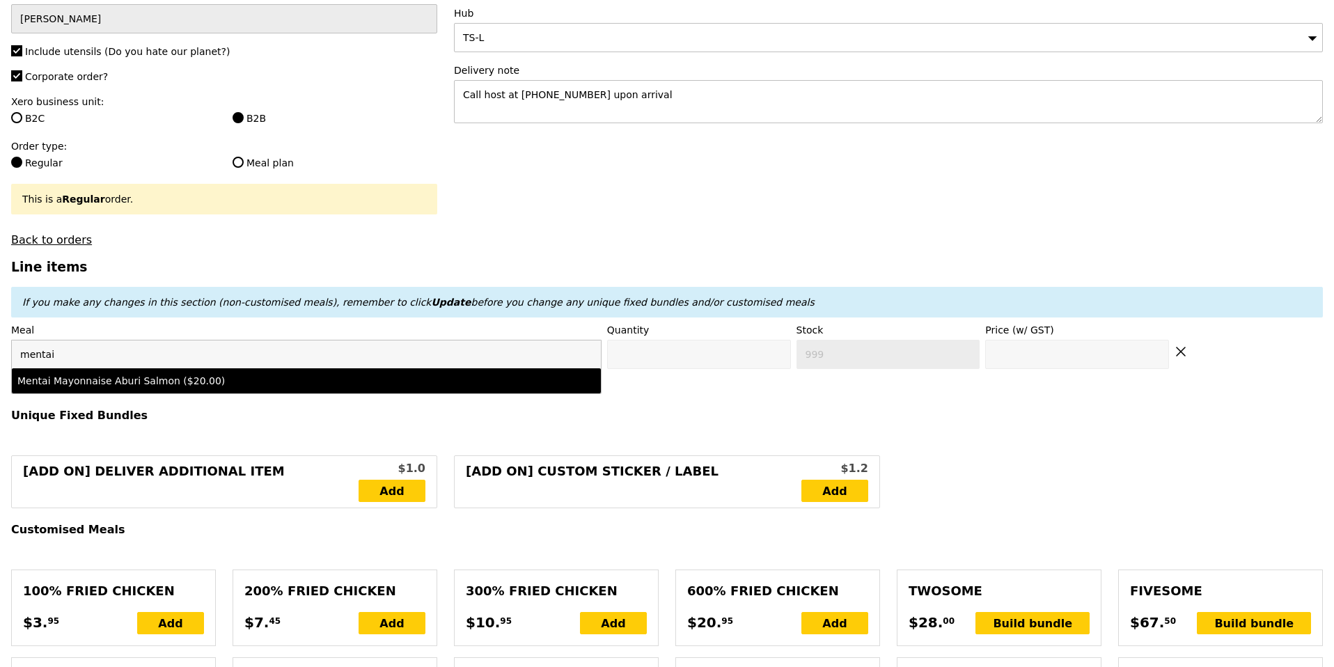
type input "20.0"
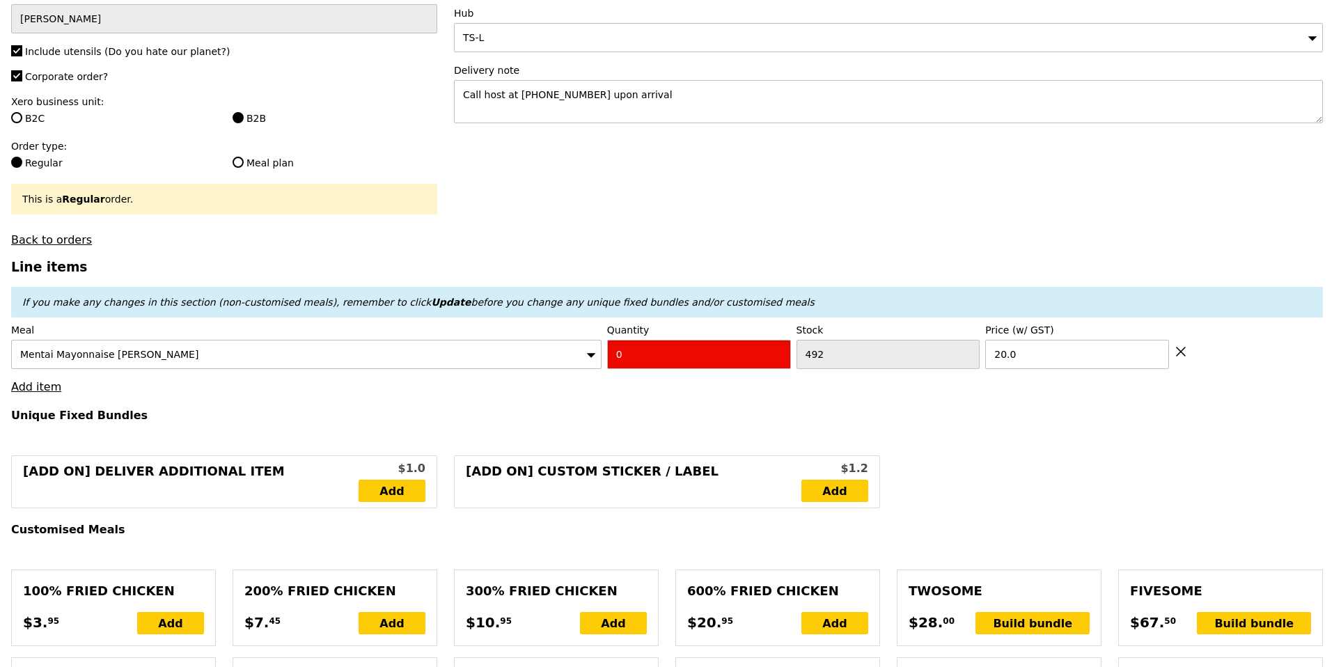
click at [640, 357] on input "0" at bounding box center [699, 354] width 184 height 29
type input "Confirm"
type input "5"
click at [758, 265] on h3 "Line items" at bounding box center [666, 267] width 1311 height 15
type input "Loading..."
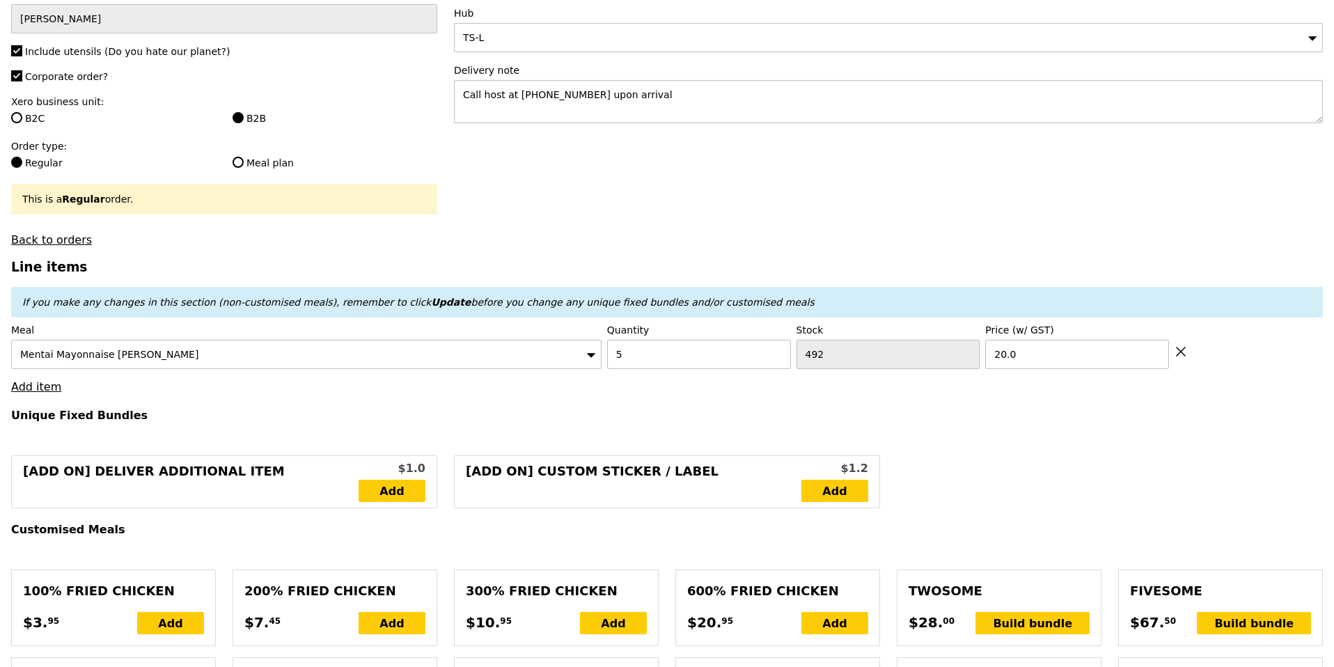
type input "100.00"
type input "3.62"
type input "3.95"
type input "105.90"
click at [47, 386] on link "Add item" at bounding box center [36, 386] width 50 height 13
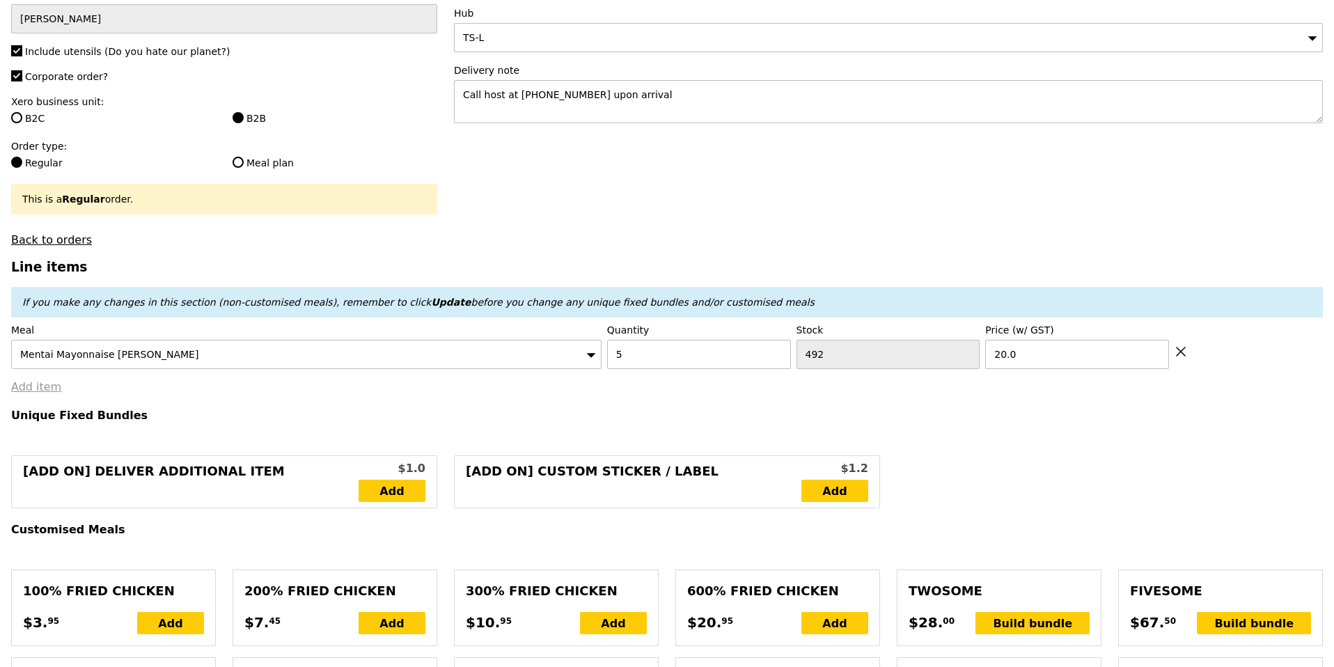
type input "Confirm"
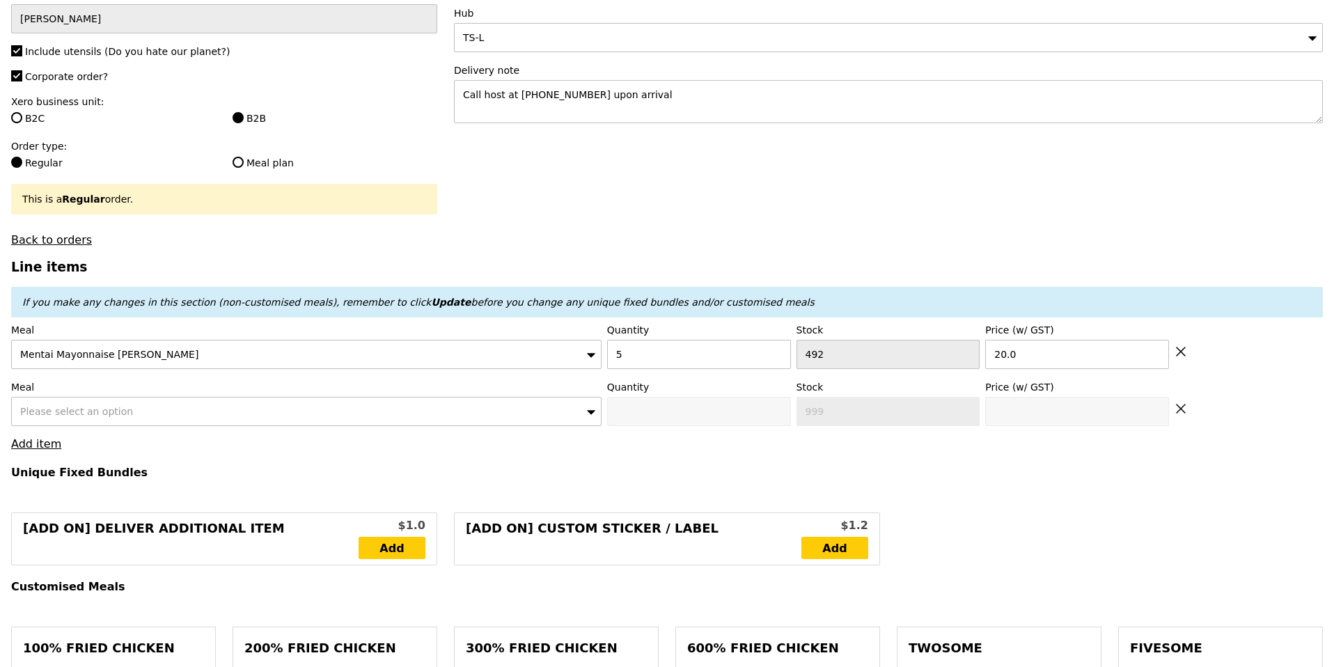
click at [52, 406] on span "Please select an option" at bounding box center [76, 411] width 113 height 11
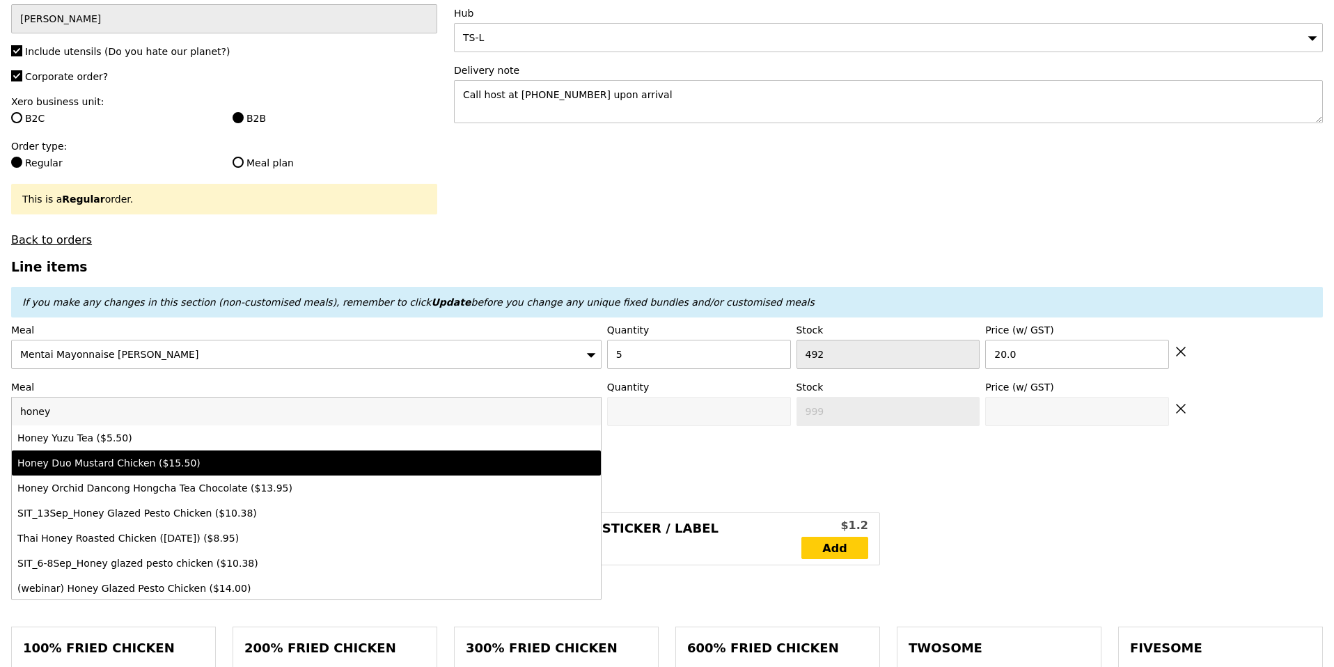
type input "honey"
click at [41, 459] on div "Honey Duo Mustard Chicken ($15.50)" at bounding box center [233, 463] width 433 height 14
type input "Confirm anyway"
type input "0"
type input "482"
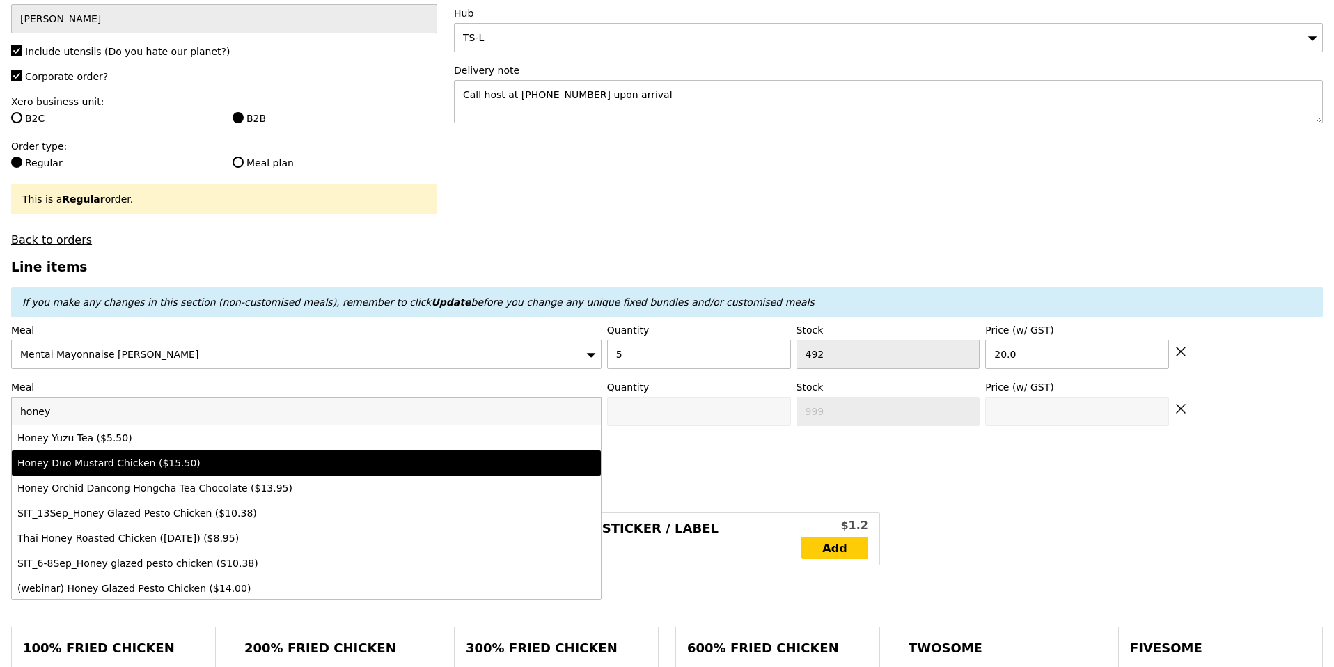
type input "15.5"
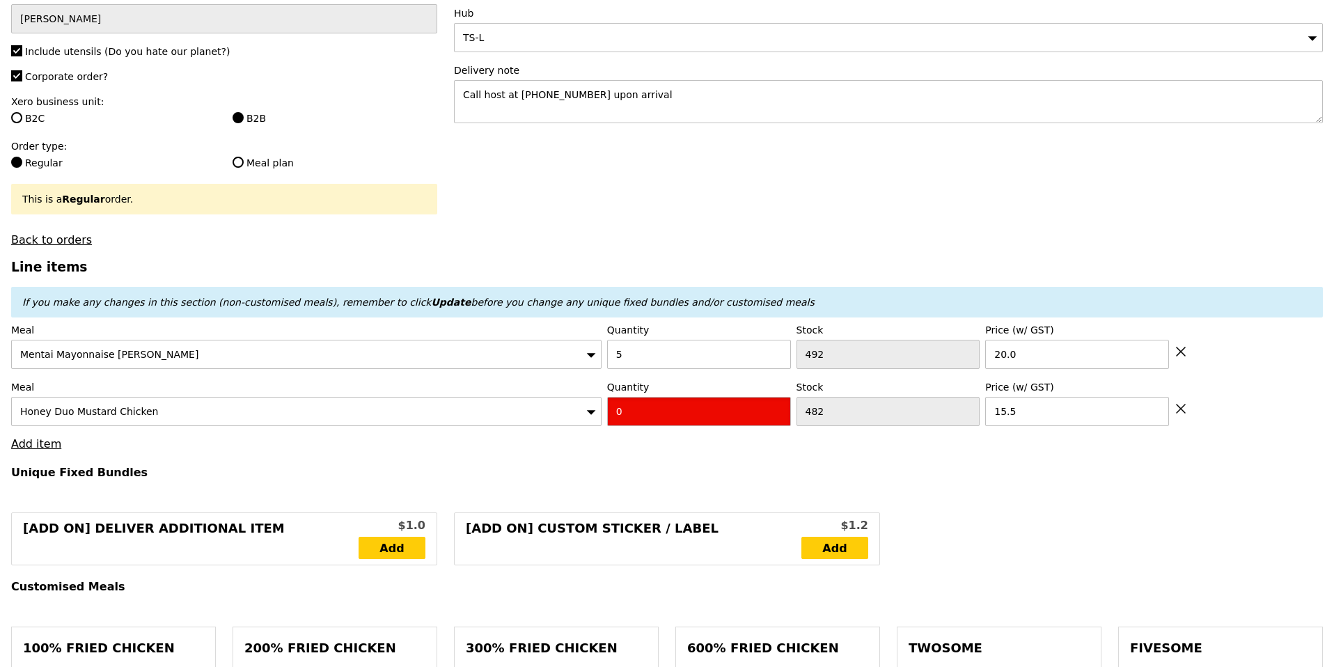
click at [713, 418] on input "0" at bounding box center [699, 411] width 184 height 29
type input "Confirm"
type input "6"
type input "Loading..."
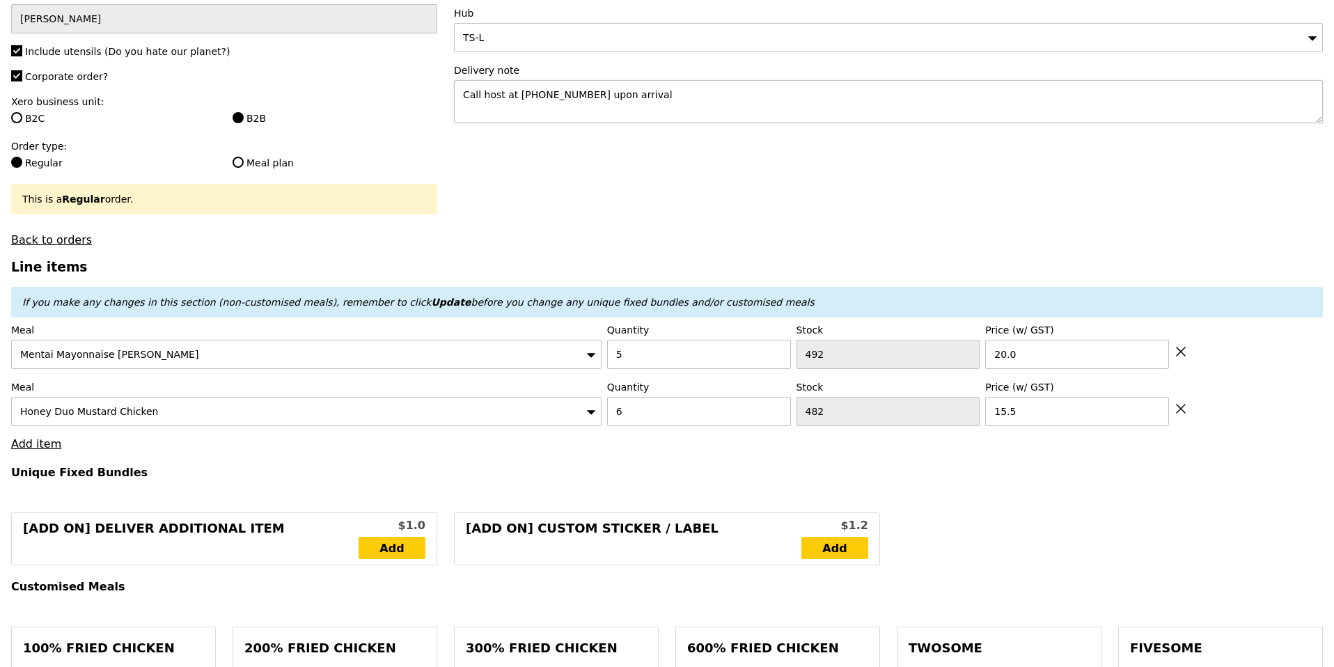
type input "193.00"
type input "198.90"
type input "Confirm"
click at [43, 437] on link "Add item" at bounding box center [36, 443] width 50 height 13
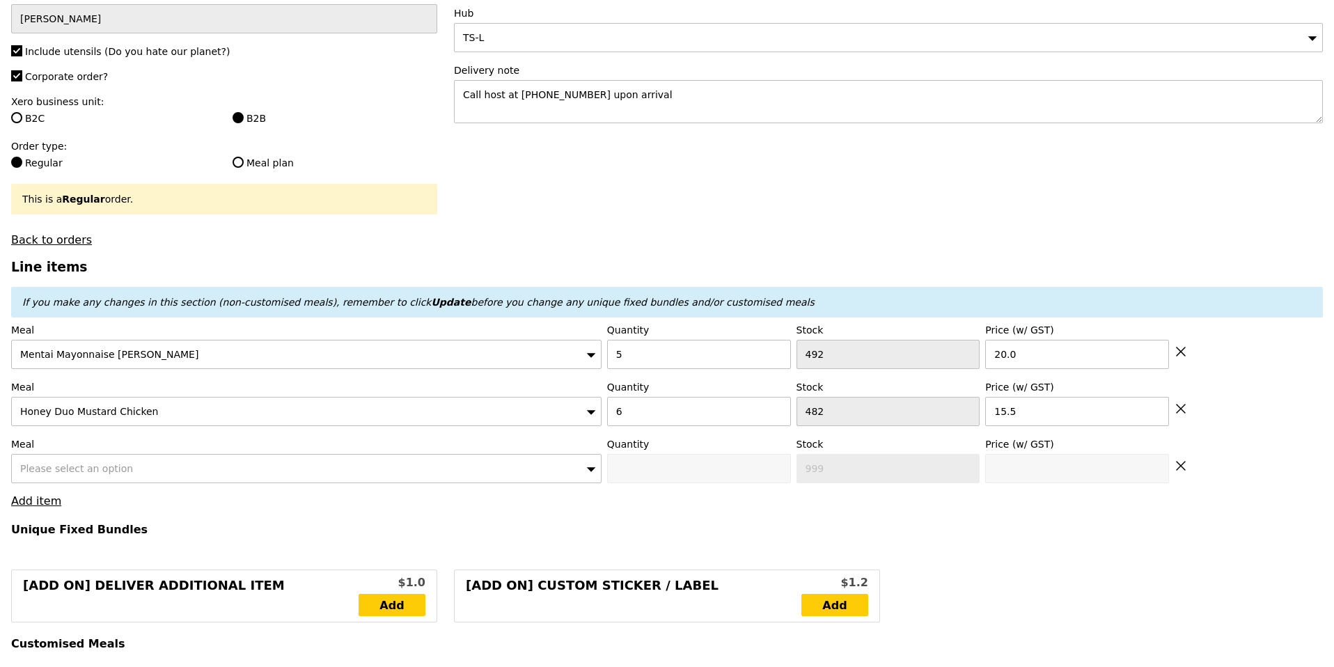
click at [36, 457] on div "Please select an option" at bounding box center [306, 468] width 590 height 29
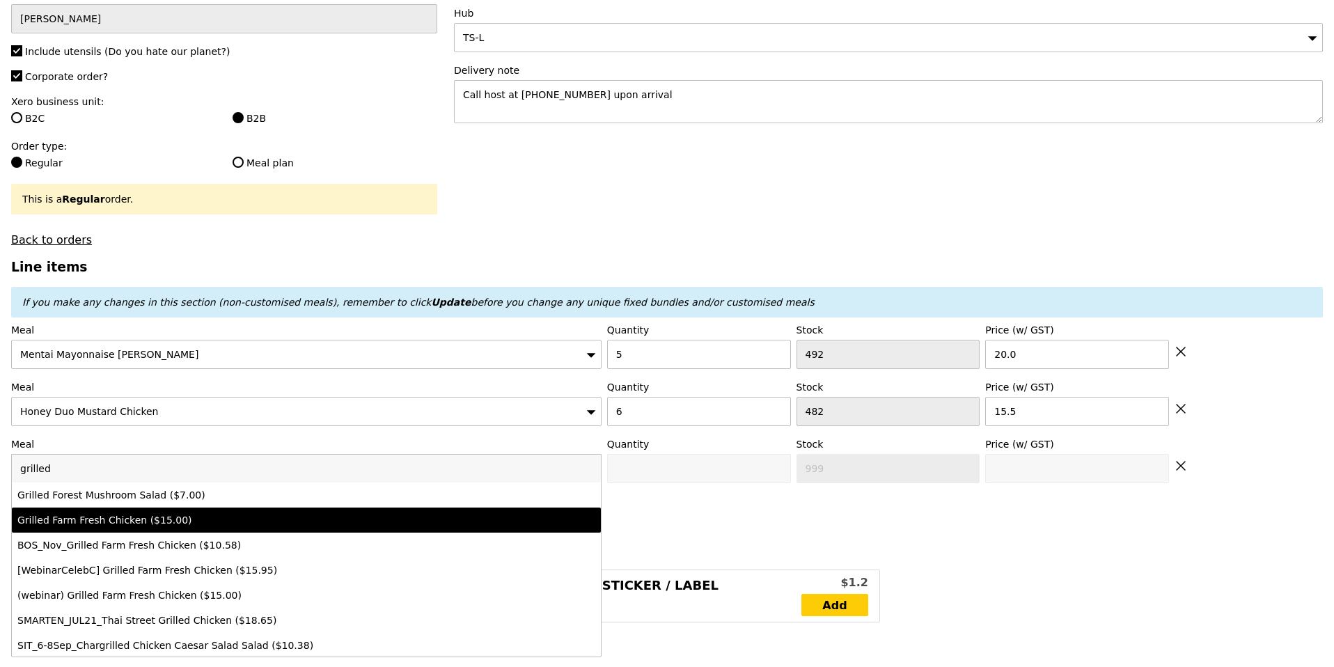
type input "grilled"
click at [80, 519] on div "Grilled Farm Fresh Chicken ($15.00)" at bounding box center [233, 520] width 433 height 14
type input "Confirm anyway"
type input "0"
type input "496"
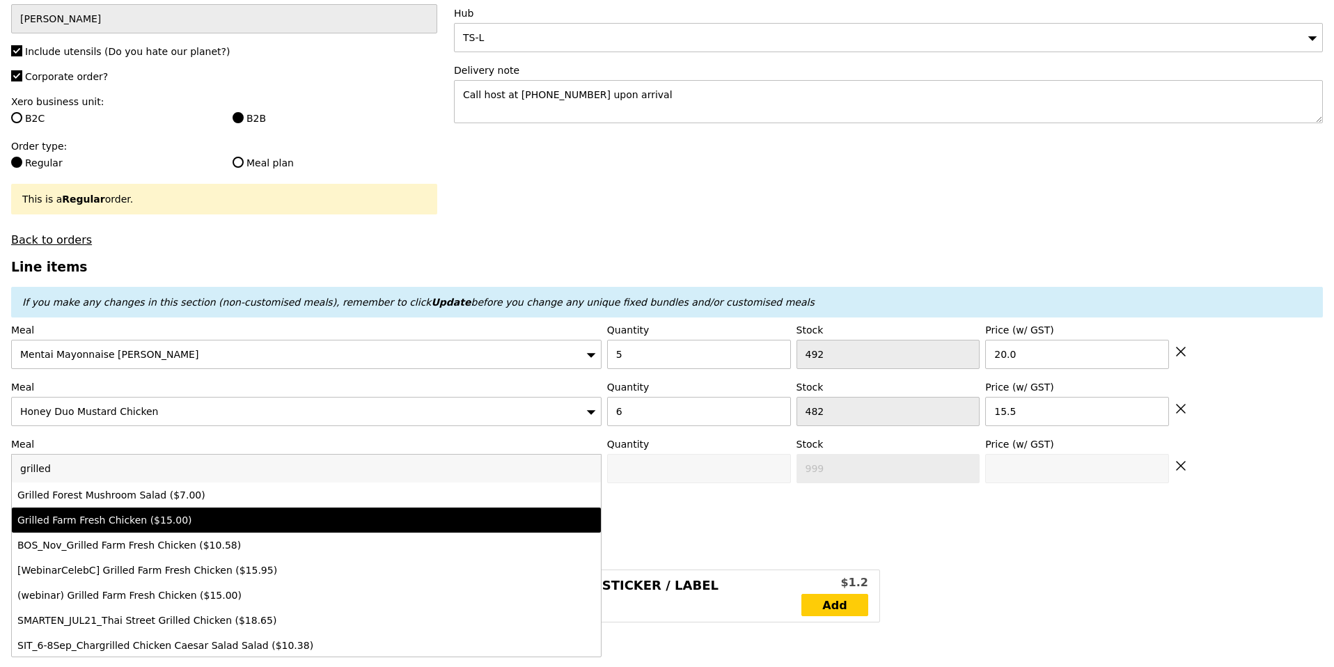
type input "15.0"
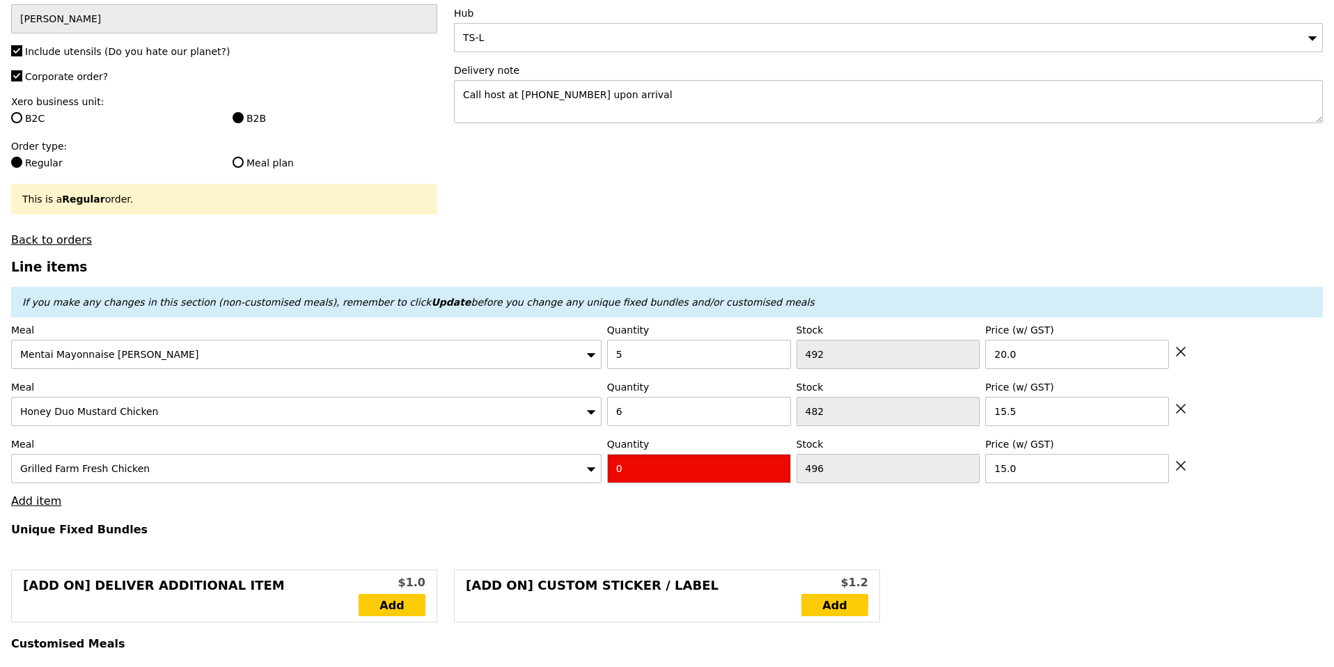
click at [649, 469] on input "0" at bounding box center [699, 468] width 184 height 29
type input "Confirm"
type input "3"
type input "Loading..."
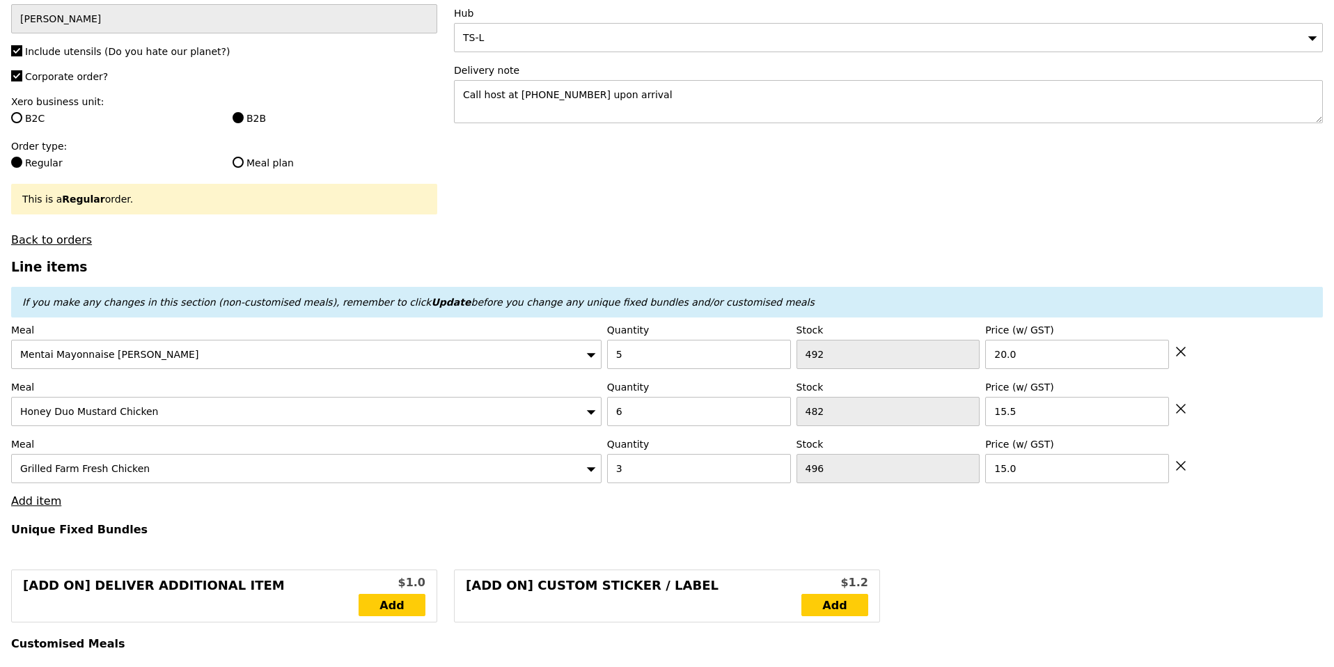
type input "238.00"
type input "243.90"
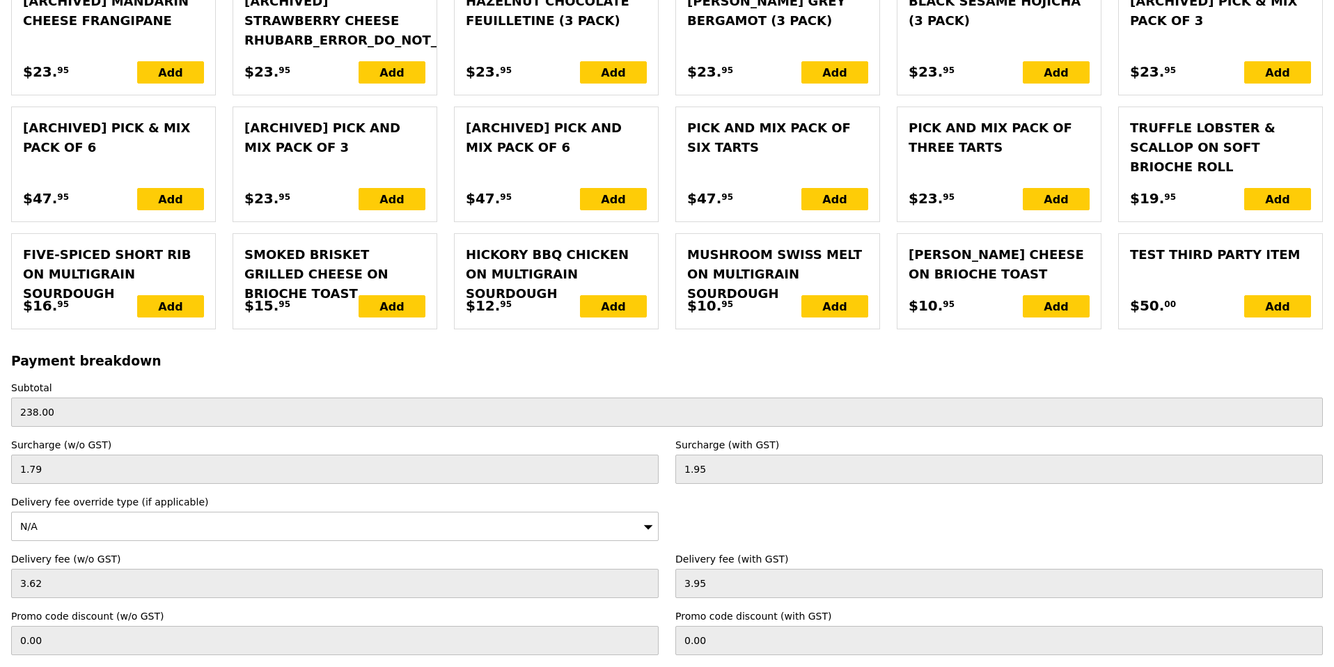
scroll to position [3152, 0]
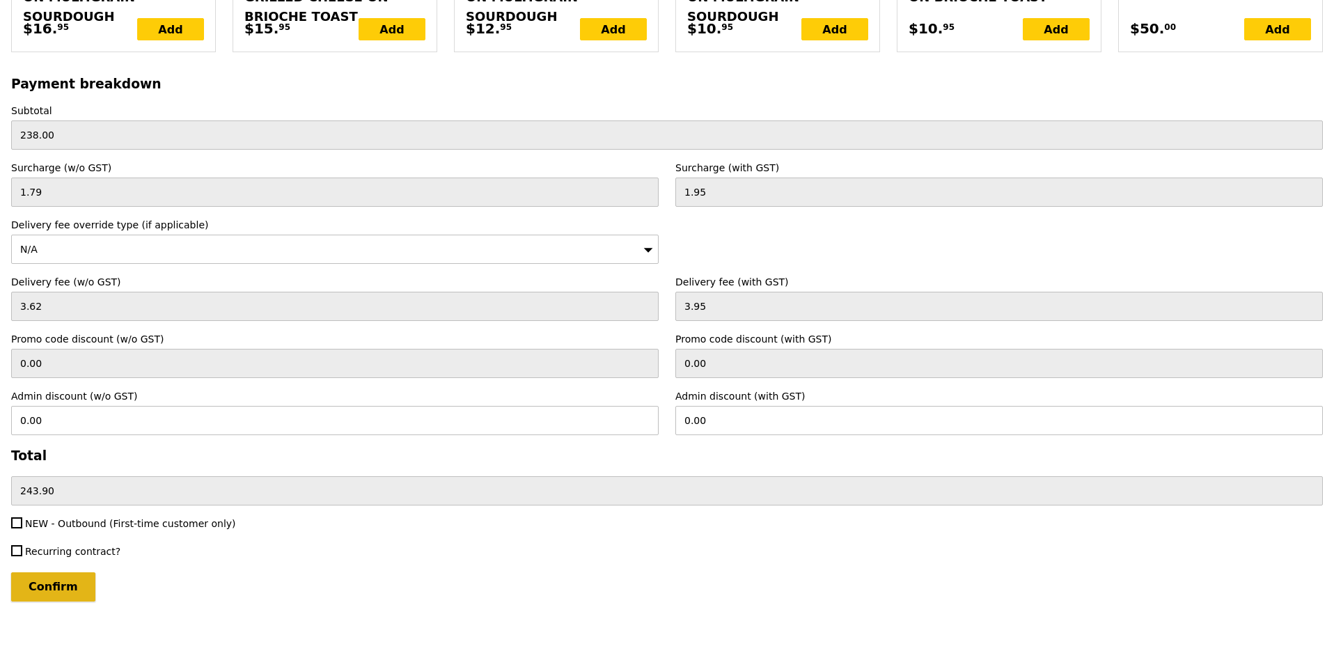
click at [59, 581] on input "Confirm" at bounding box center [53, 586] width 84 height 29
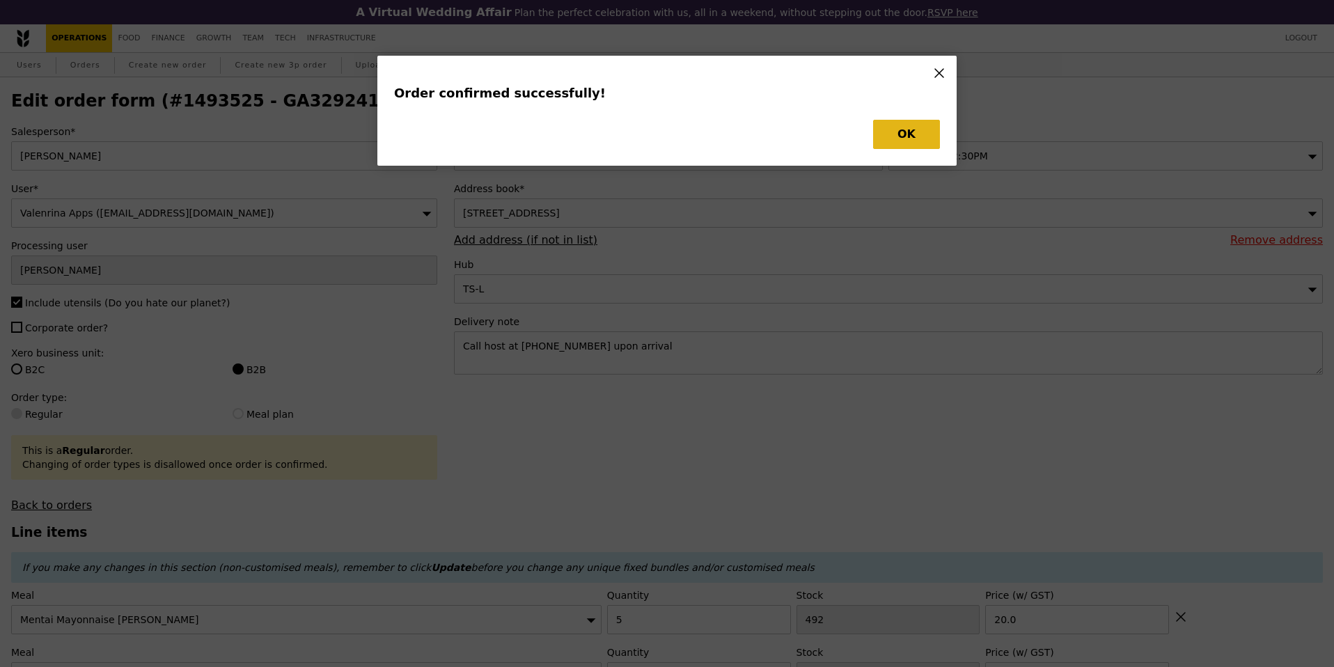
type input "Loading..."
checkbox input "false"
type input "3"
type input "496"
type input "15.00"
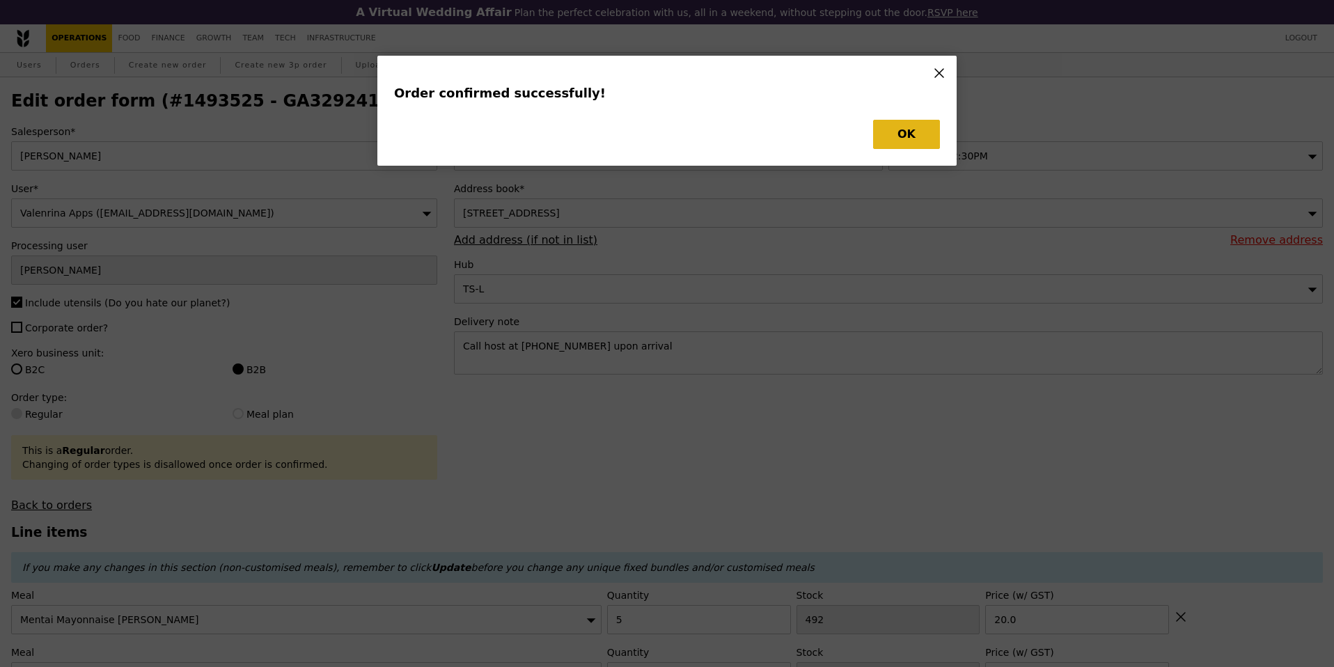
type input "15.50"
type input "5"
type input "492"
type input "20.00"
click at [929, 138] on button "OK" at bounding box center [906, 134] width 67 height 29
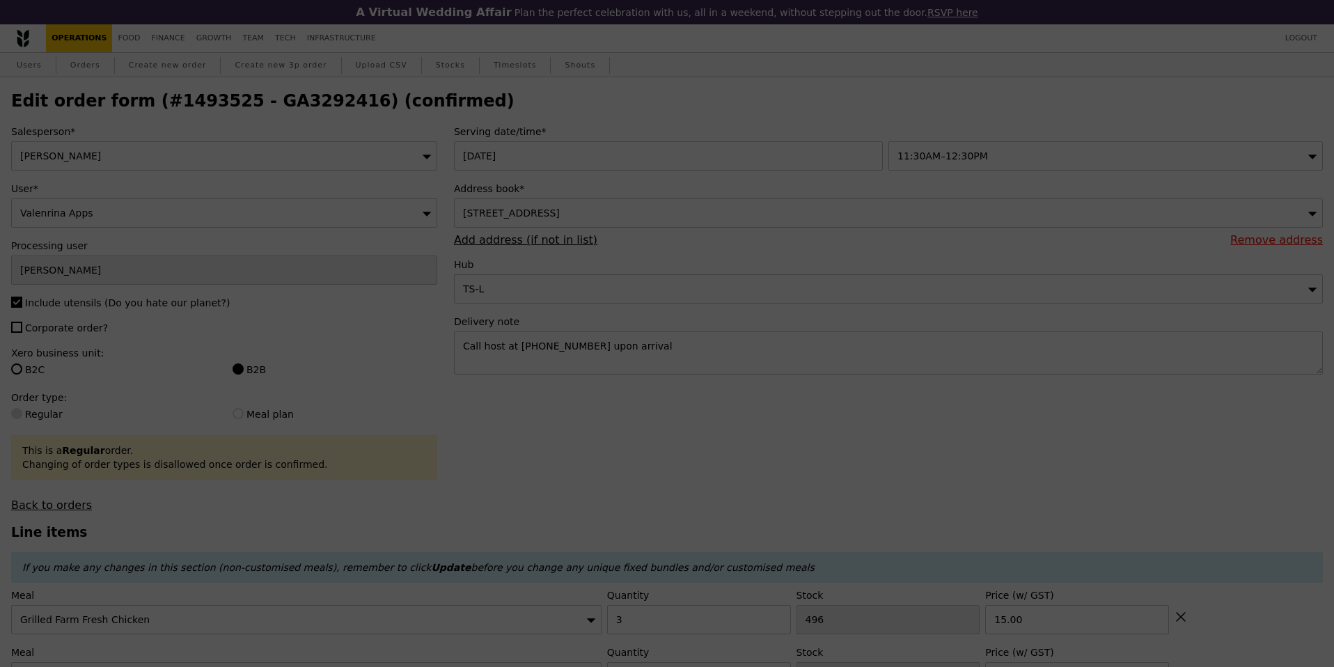
type input "493"
type input "476"
type input "487"
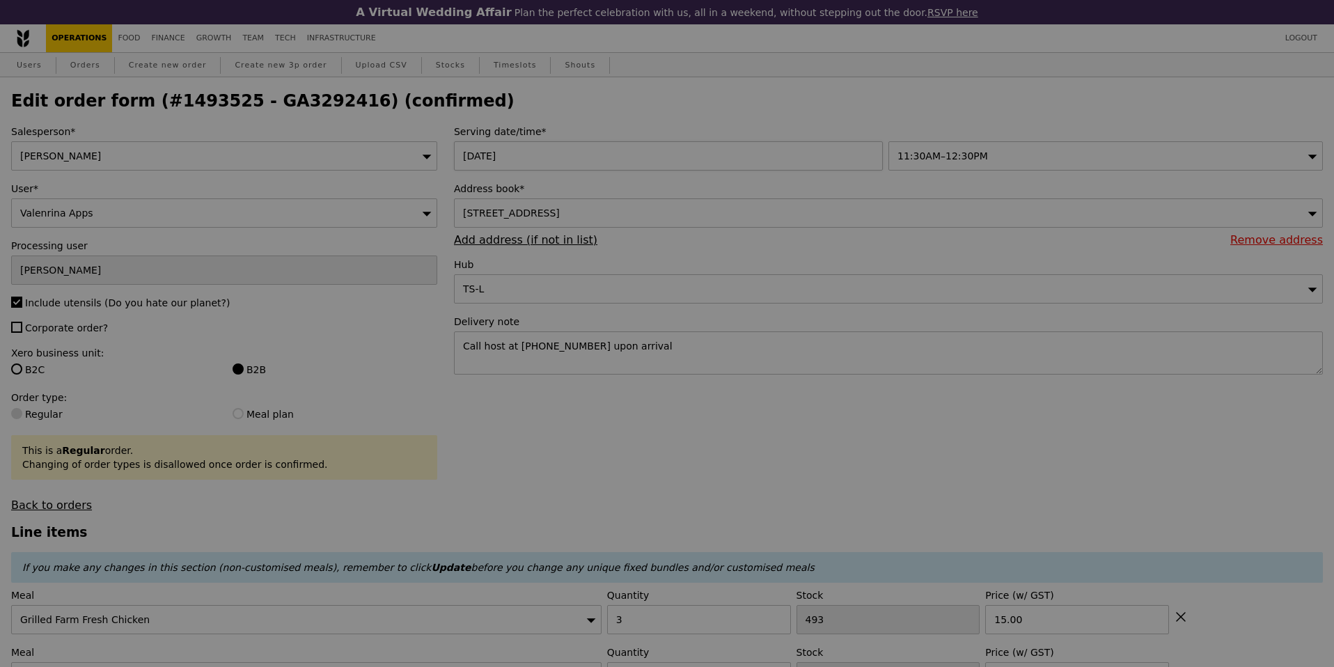
type input "Update"
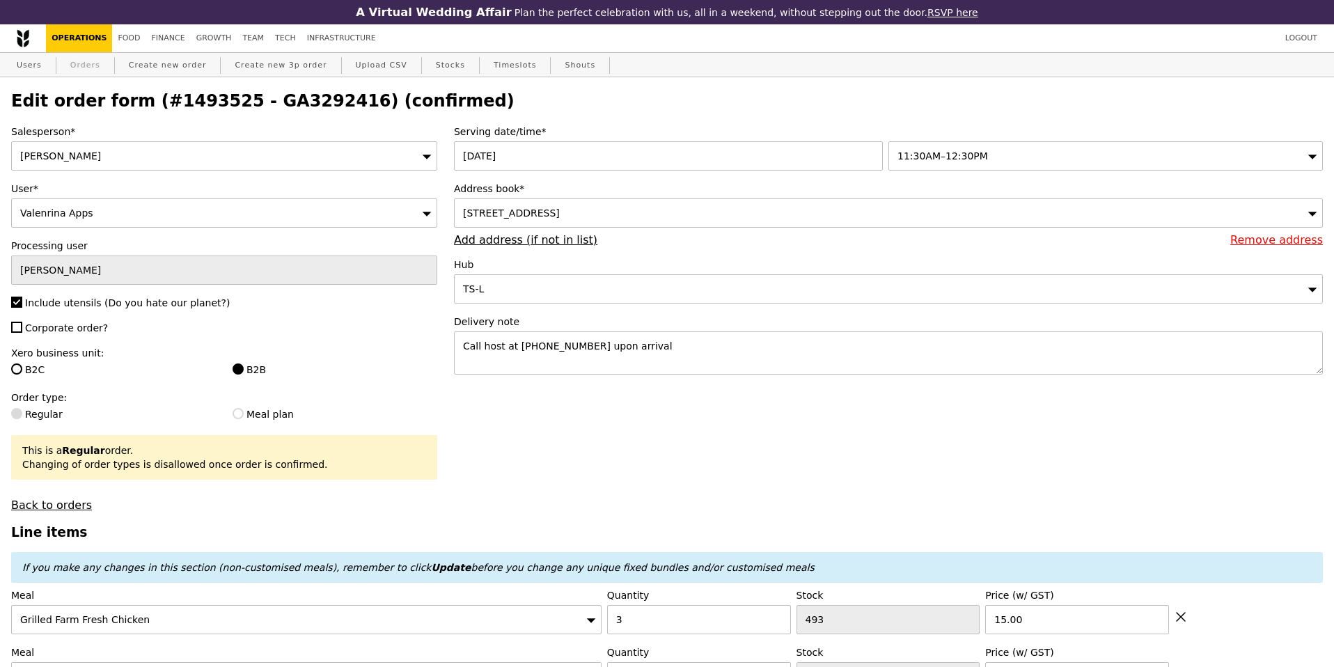
click at [92, 63] on link "Orders" at bounding box center [85, 65] width 41 height 25
select select "100"
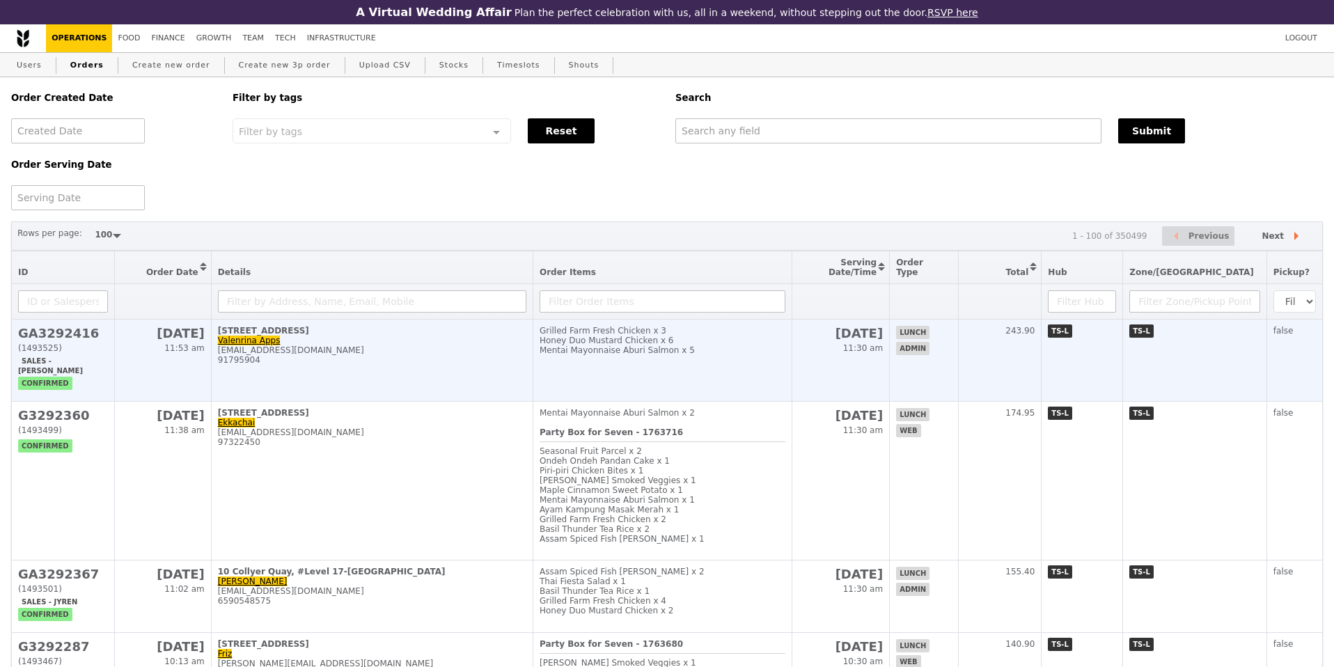
click at [386, 355] on div "91795904" at bounding box center [372, 360] width 308 height 10
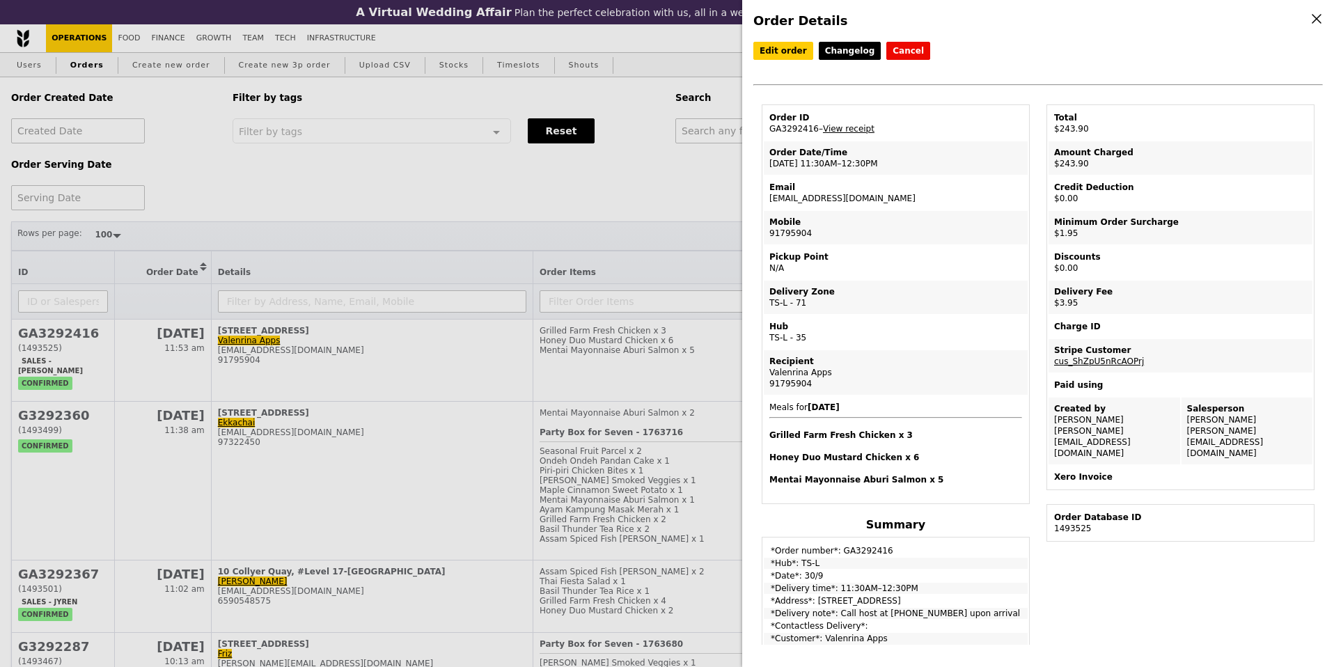
click at [586, 168] on div "Order Details Edit order Changelog Cancel Order ID GA3292416 – View receipt Ord…" at bounding box center [667, 333] width 1334 height 667
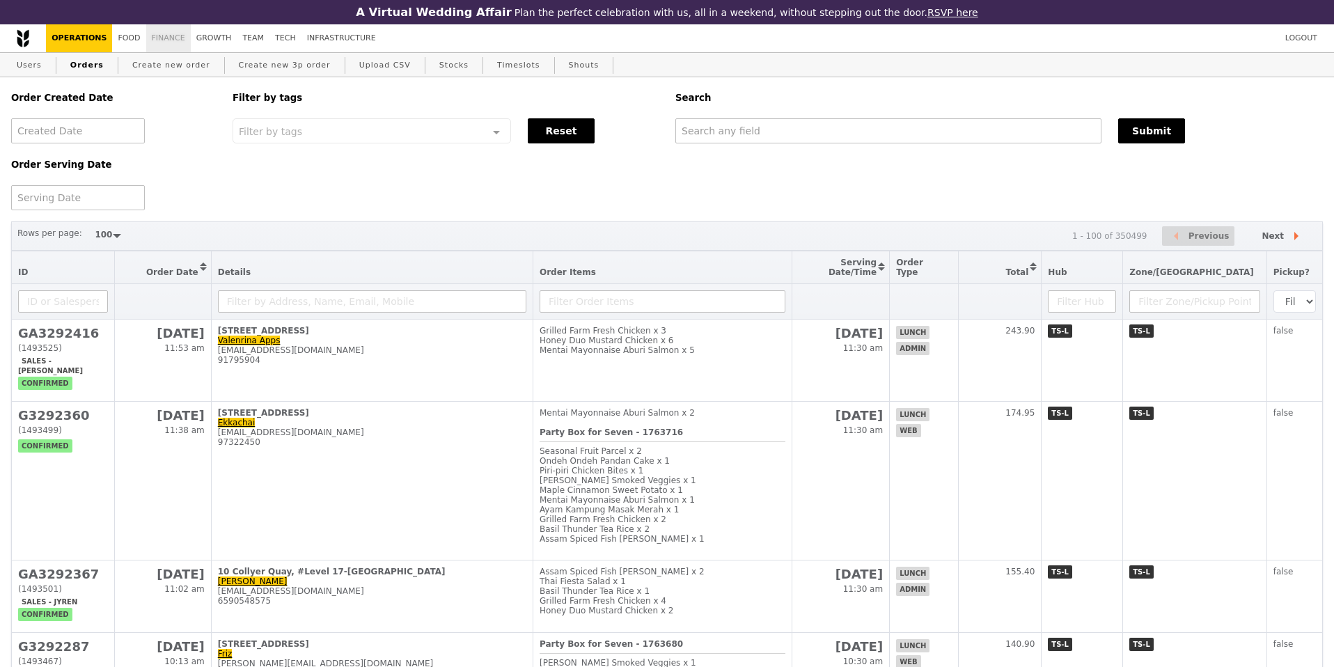
click at [161, 39] on link "Finance" at bounding box center [168, 38] width 45 height 28
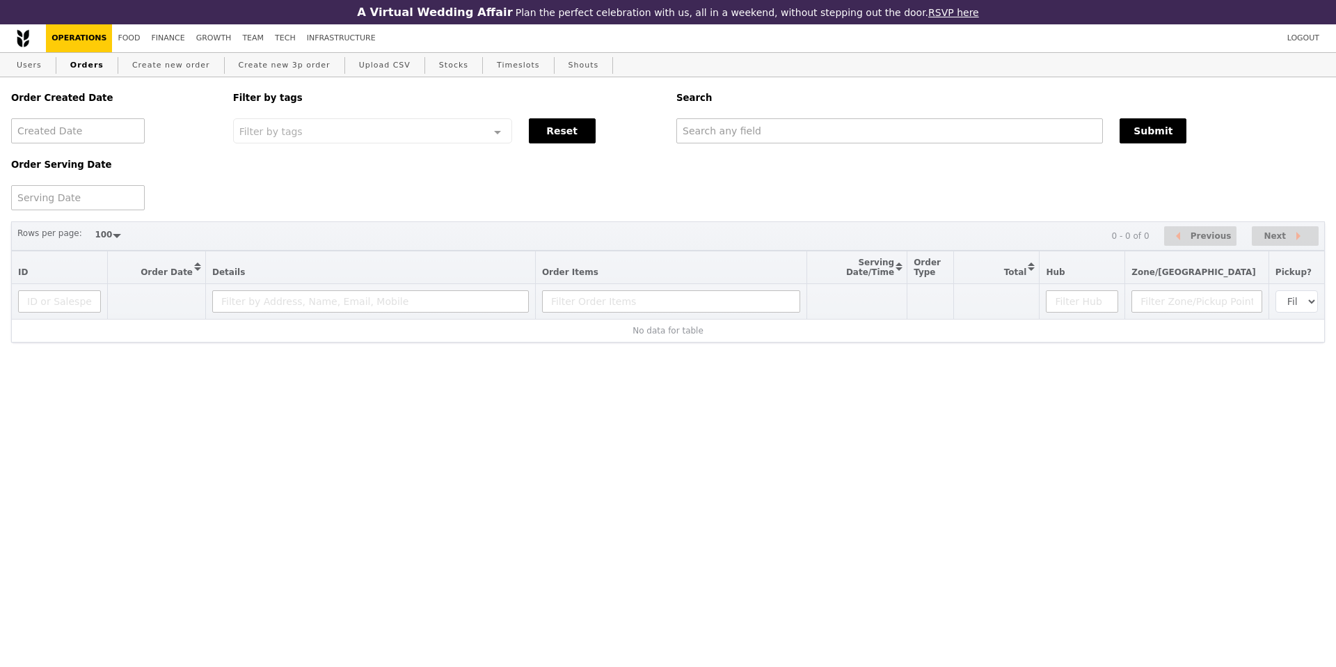
select select "100"
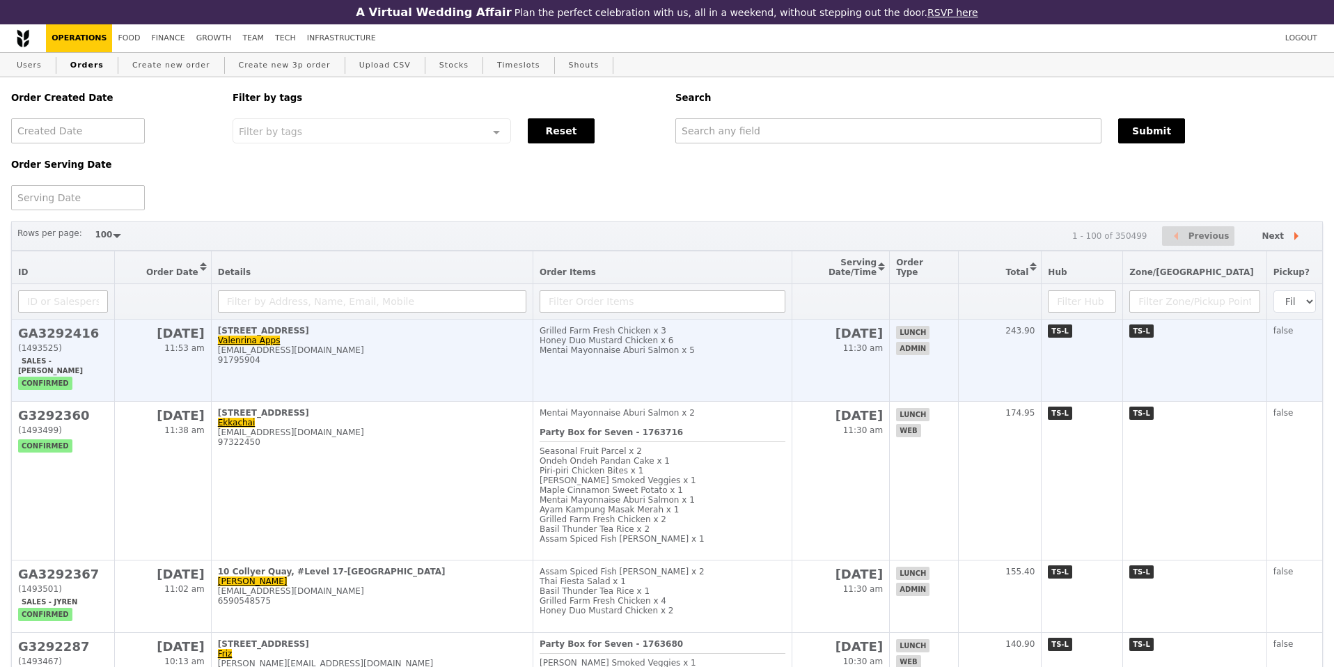
click at [362, 345] on div "[EMAIL_ADDRESS][DOMAIN_NAME]" at bounding box center [372, 350] width 308 height 10
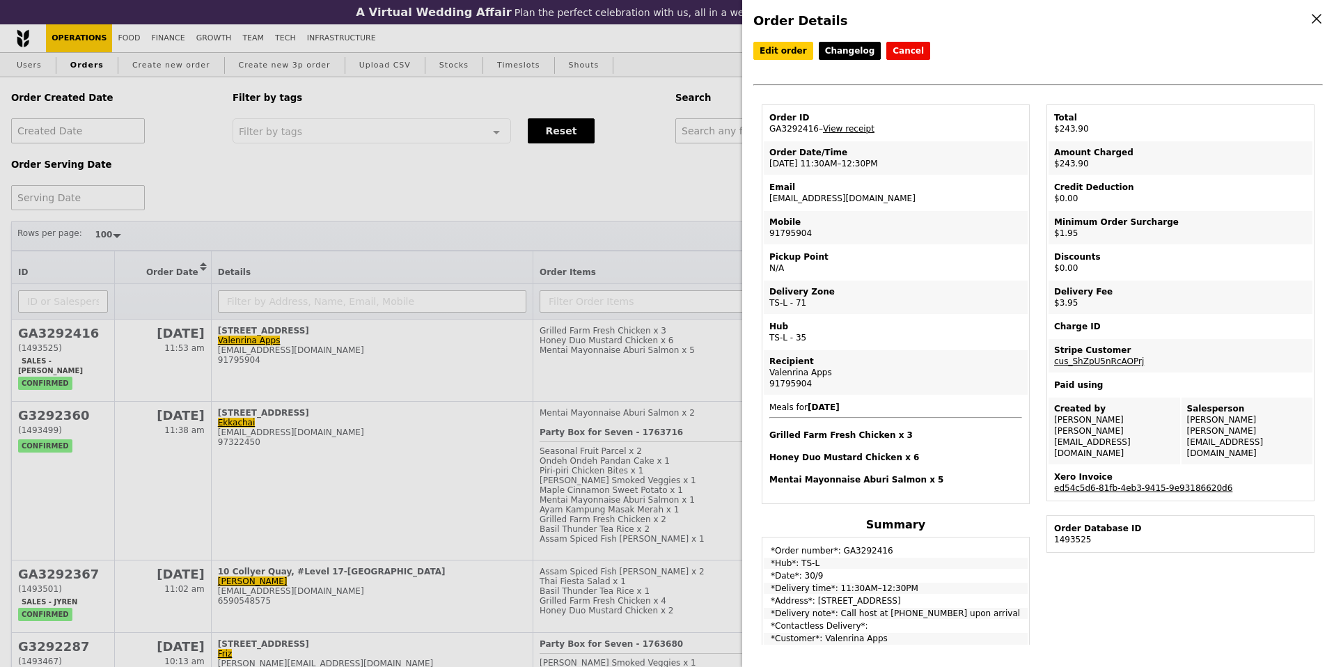
click at [1101, 483] on link "ed54c5d6-81fb-4eb3-9415-9e93186620d6" at bounding box center [1143, 488] width 178 height 10
